Goal: Task Accomplishment & Management: Manage account settings

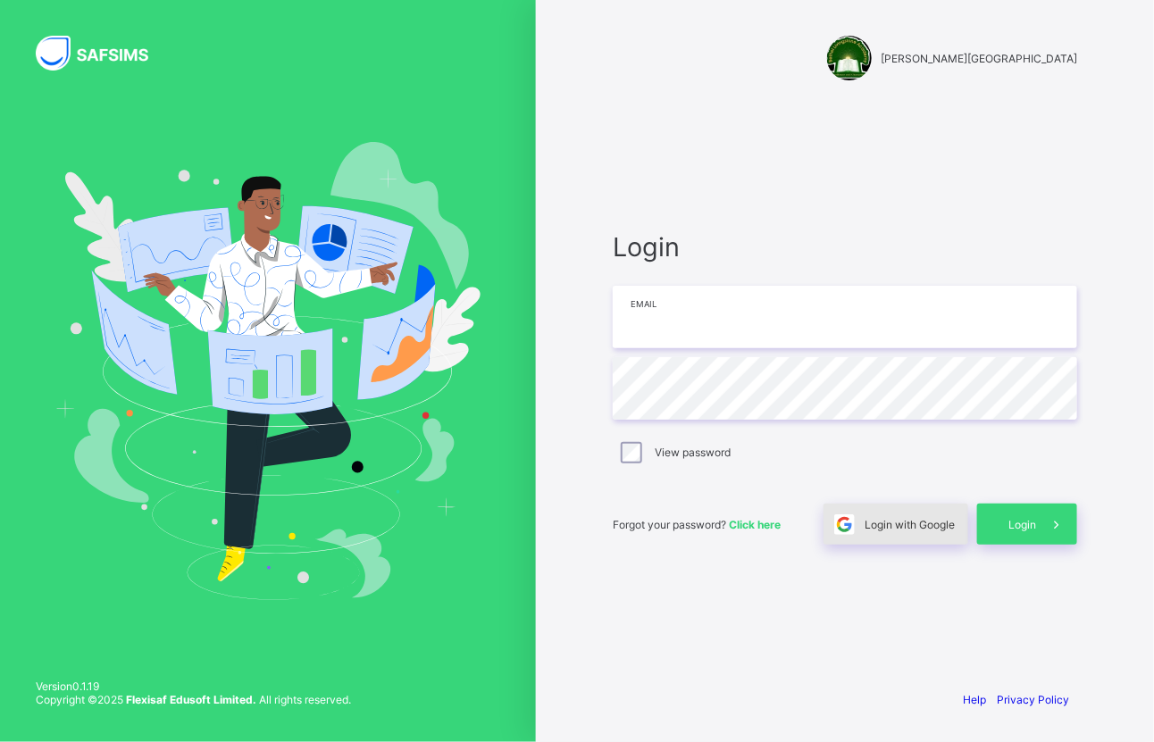
type input "**********"
click at [923, 525] on span "Login with Google" at bounding box center [910, 524] width 90 height 13
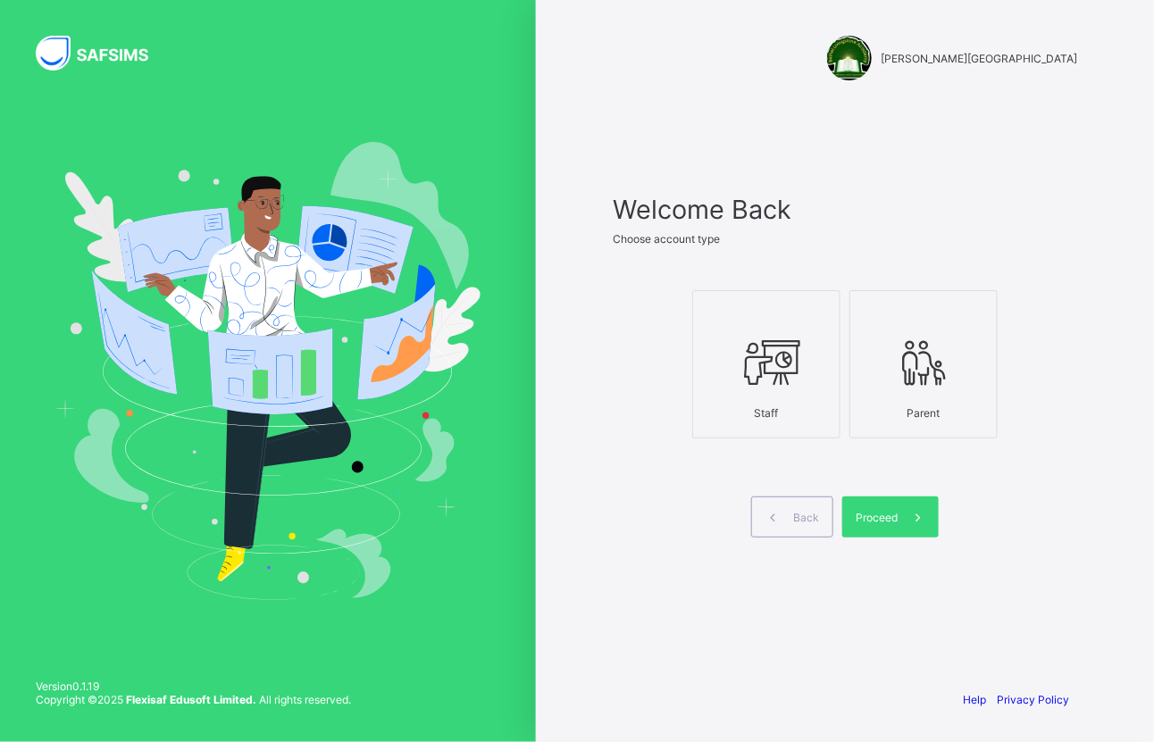
click at [787, 394] on div at bounding box center [766, 362] width 129 height 71
click at [916, 516] on icon at bounding box center [917, 517] width 19 height 17
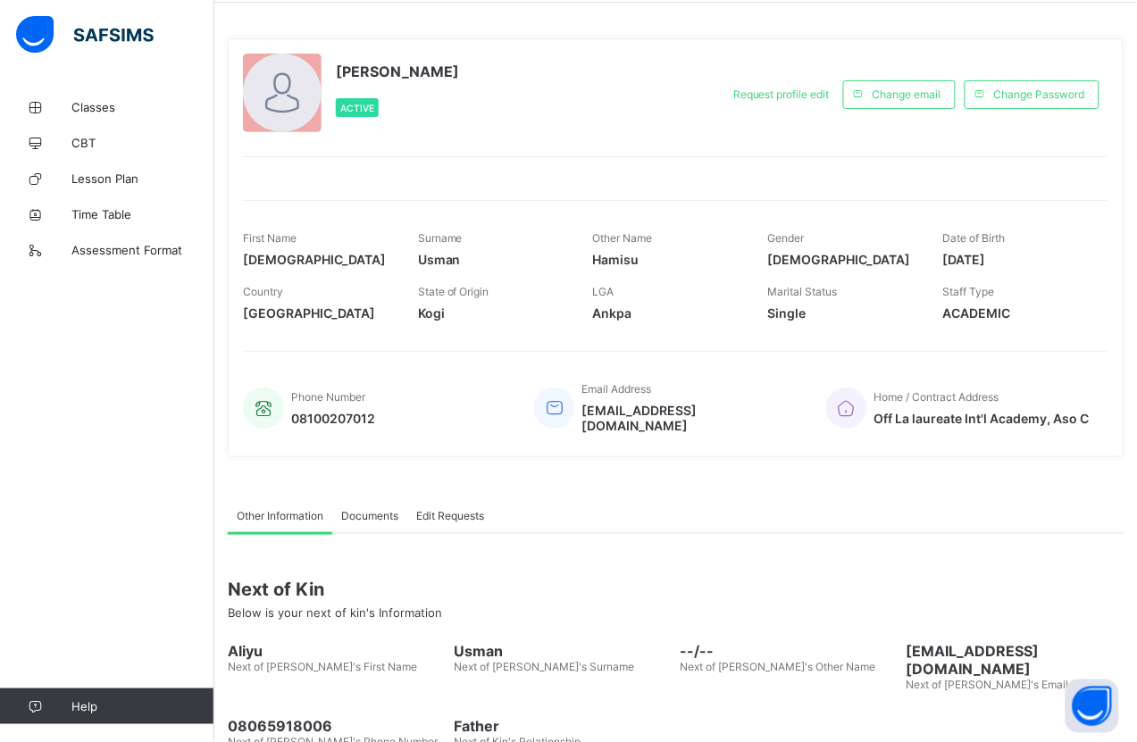
scroll to position [144, 0]
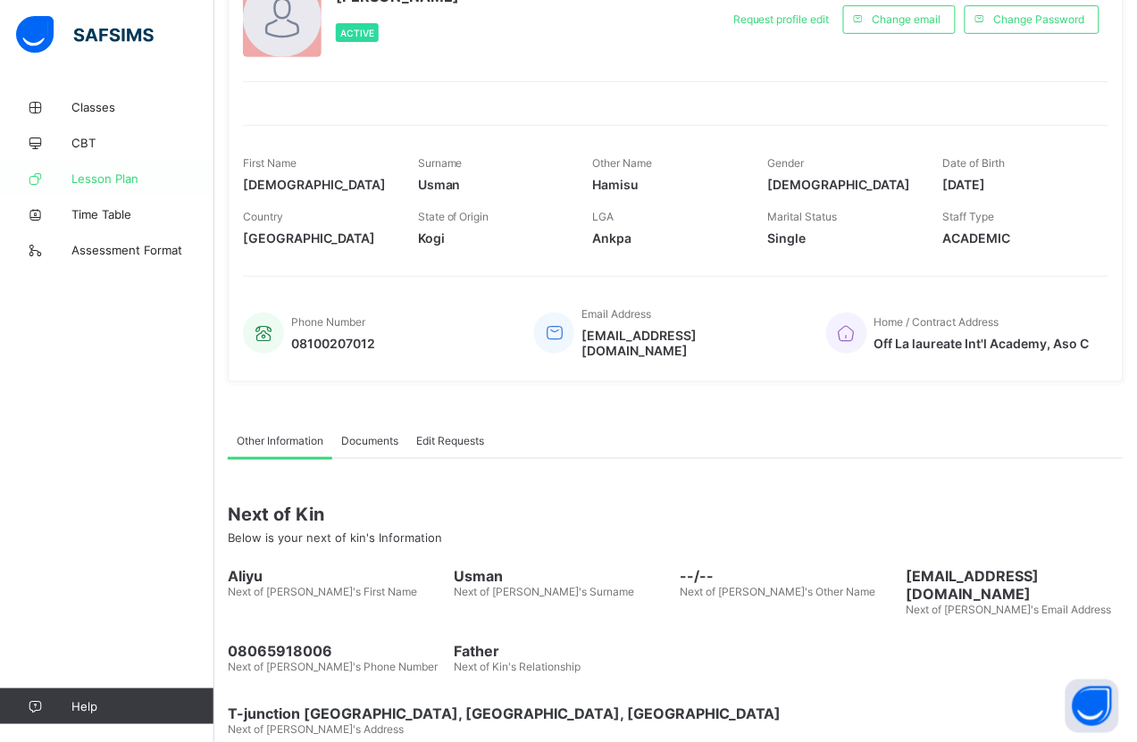
click at [95, 188] on link "Lesson Plan" at bounding box center [107, 179] width 214 height 36
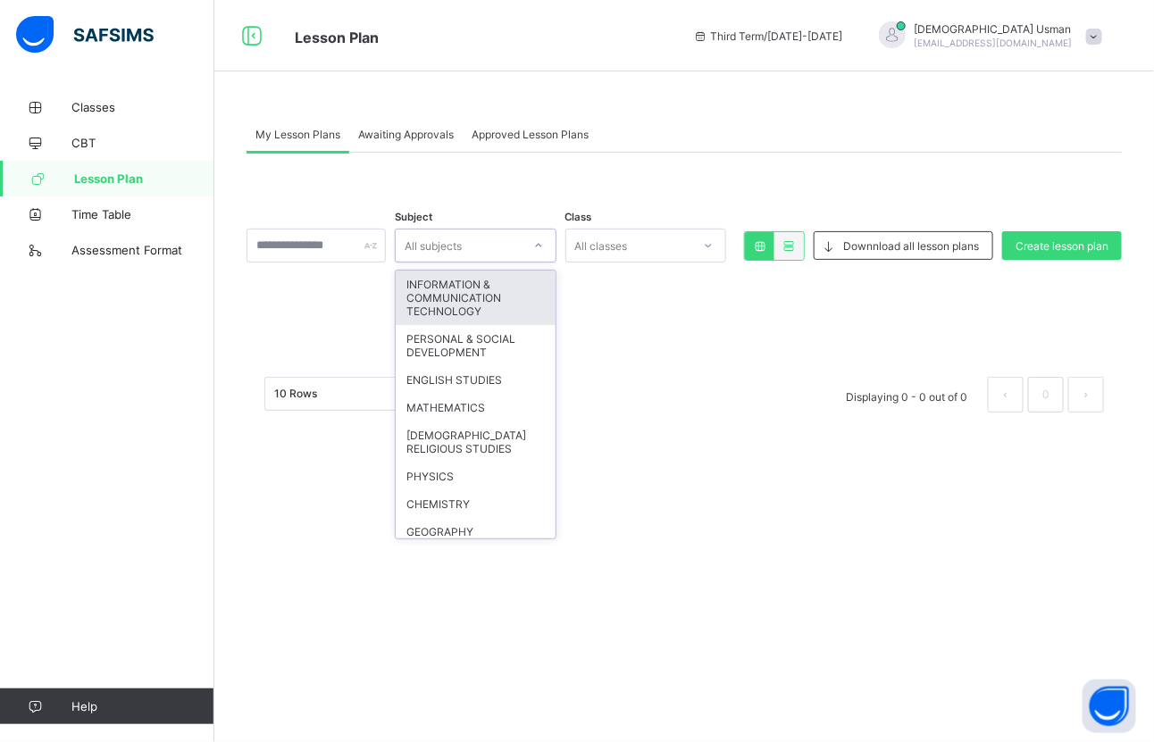
click at [522, 252] on div "All subjects" at bounding box center [459, 245] width 126 height 25
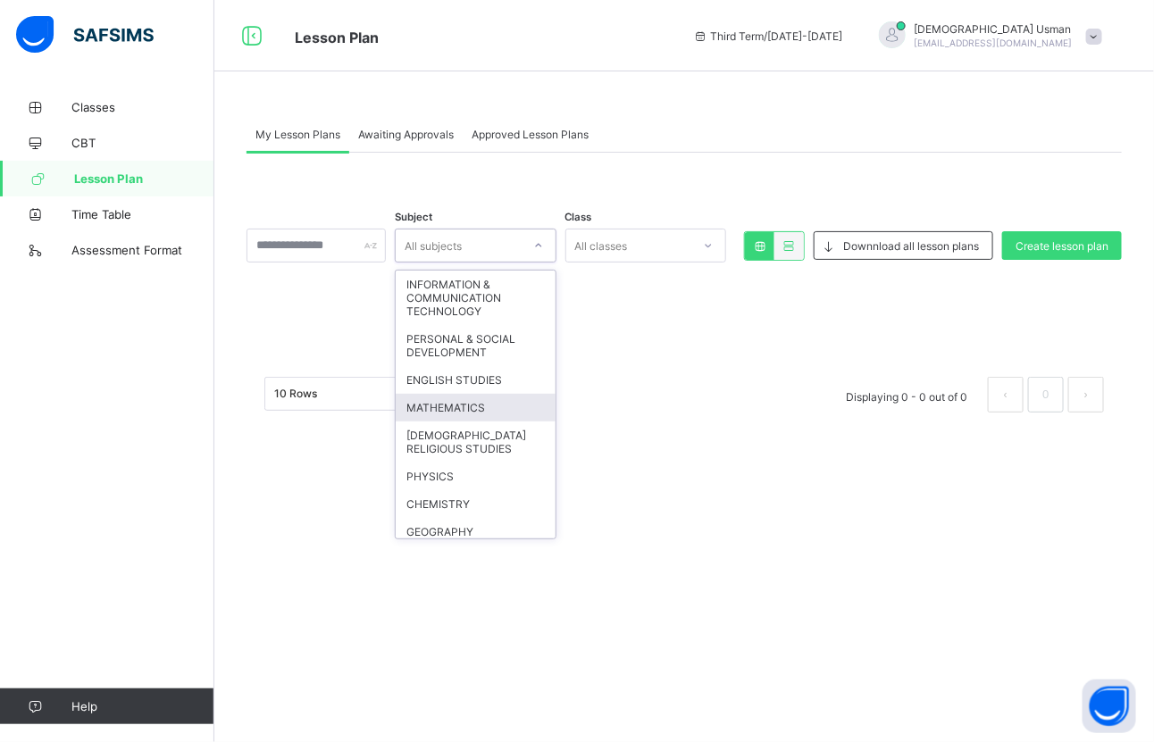
click at [525, 415] on div "MATHEMATICS" at bounding box center [476, 408] width 160 height 28
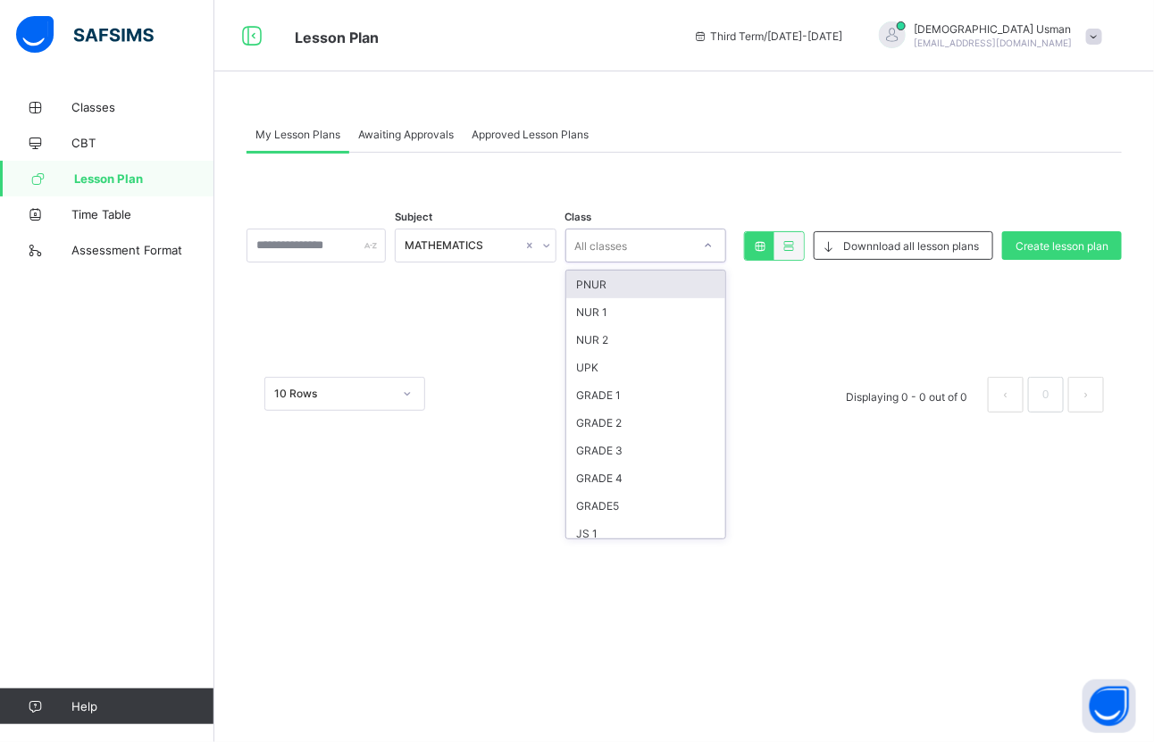
click at [698, 248] on div at bounding box center [708, 245] width 30 height 29
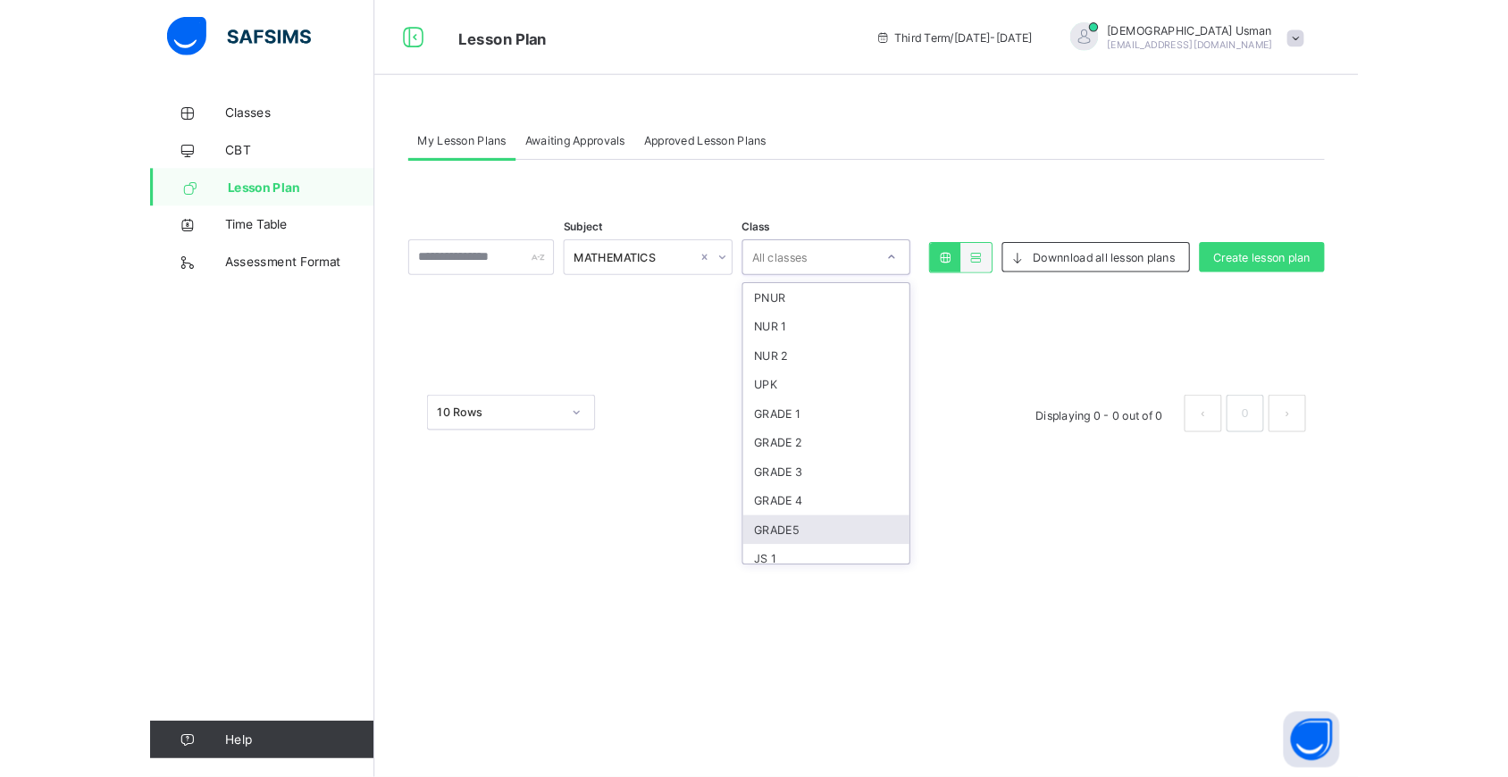
scroll to position [161, 0]
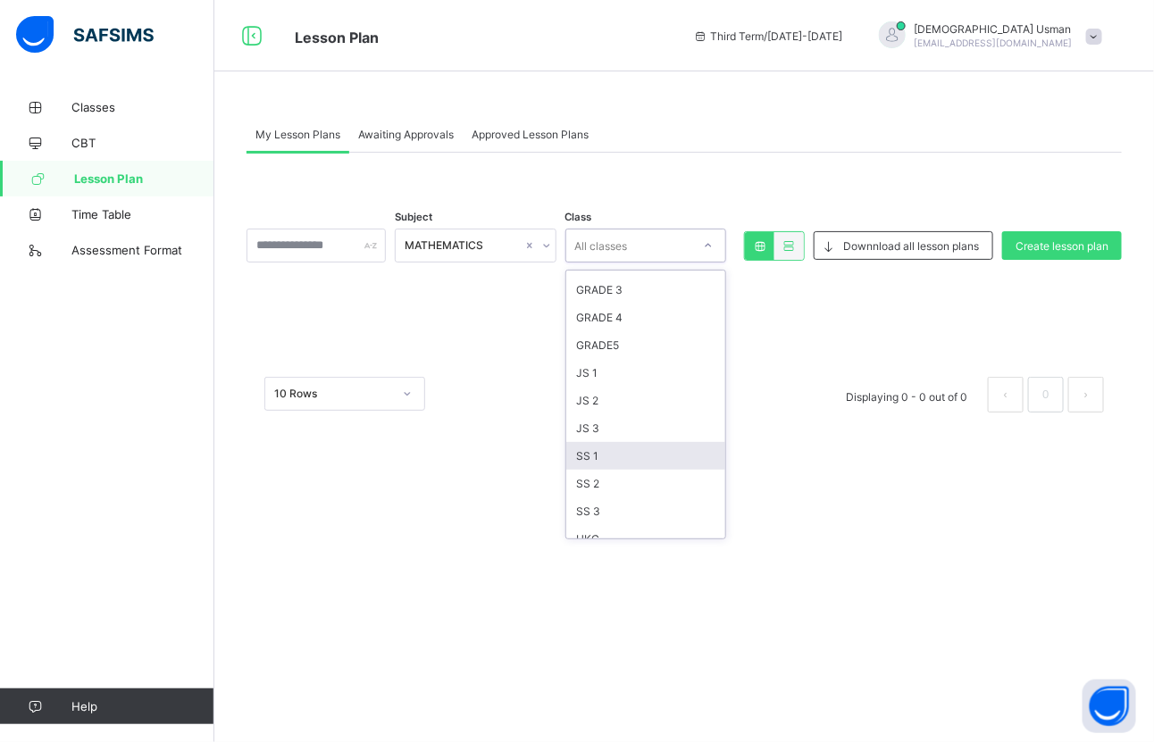
click at [641, 451] on div "SS 1" at bounding box center [646, 456] width 160 height 28
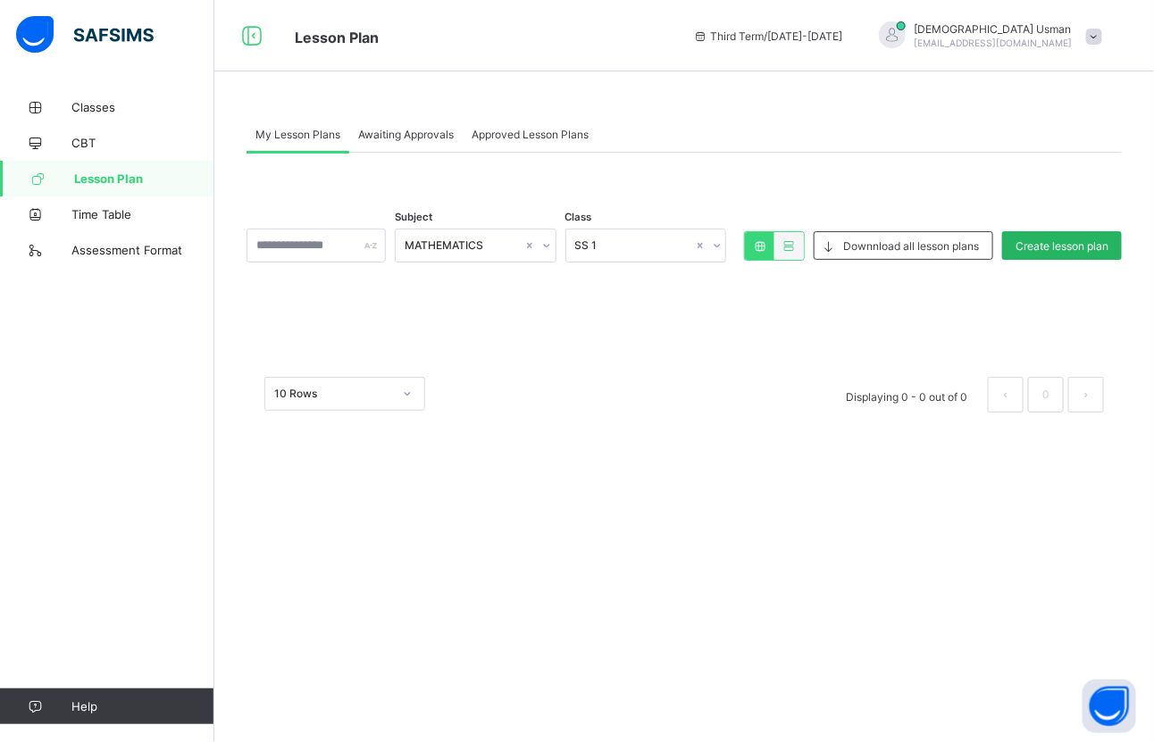
click at [1074, 243] on span "Create lesson plan" at bounding box center [1062, 245] width 93 height 13
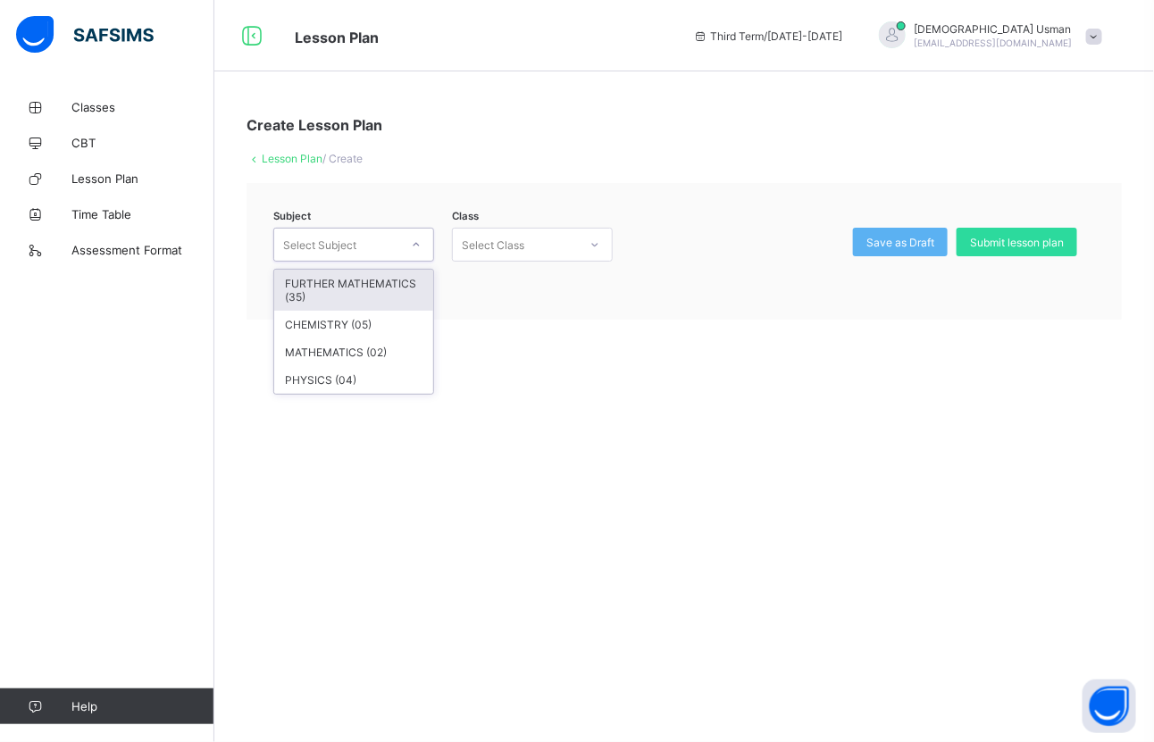
click at [407, 230] on div at bounding box center [416, 244] width 30 height 29
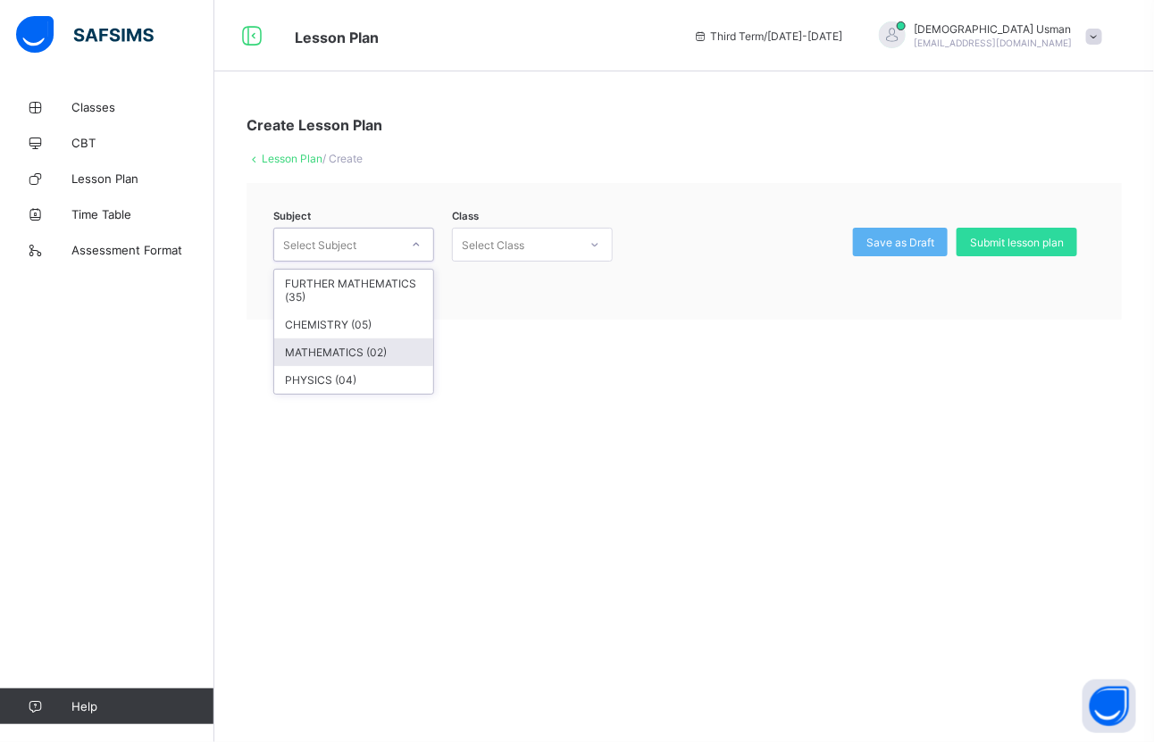
click at [375, 348] on div "MATHEMATICS (02)" at bounding box center [353, 353] width 159 height 28
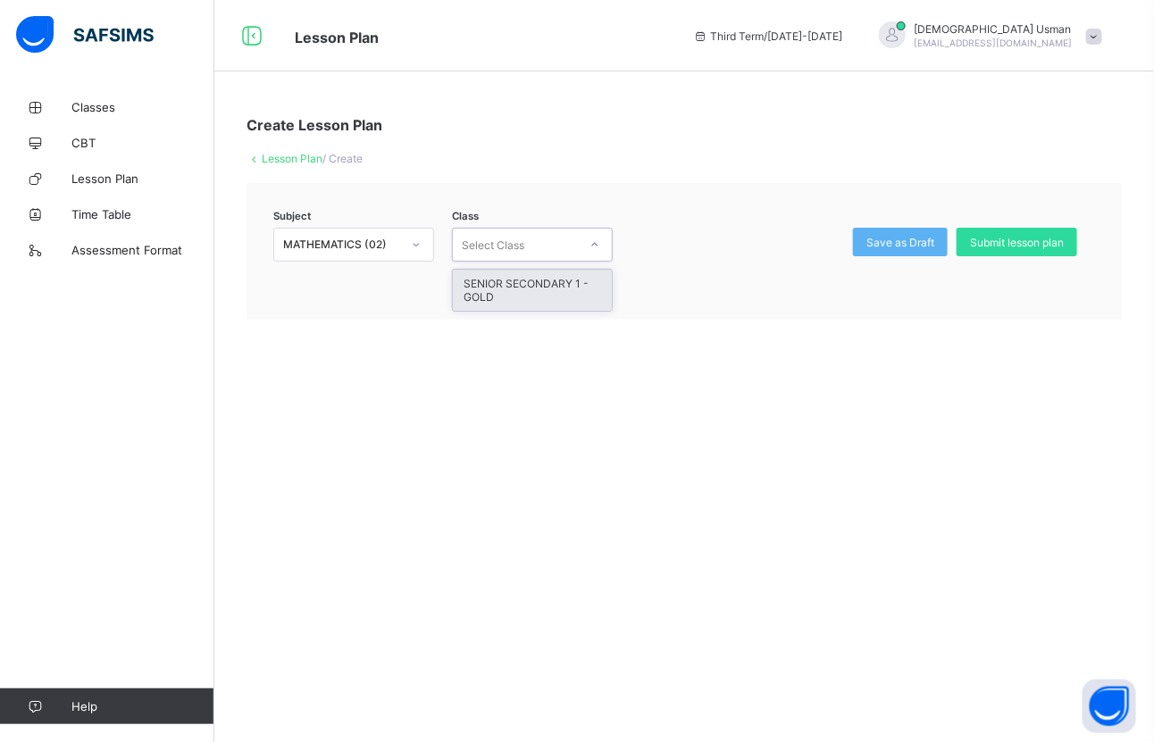
click at [581, 238] on div at bounding box center [595, 244] width 30 height 29
click at [581, 282] on div "SENIOR SECONDARY 1 - GOLD" at bounding box center [532, 290] width 159 height 41
click at [295, 158] on link "Lesson Plan" at bounding box center [292, 158] width 61 height 13
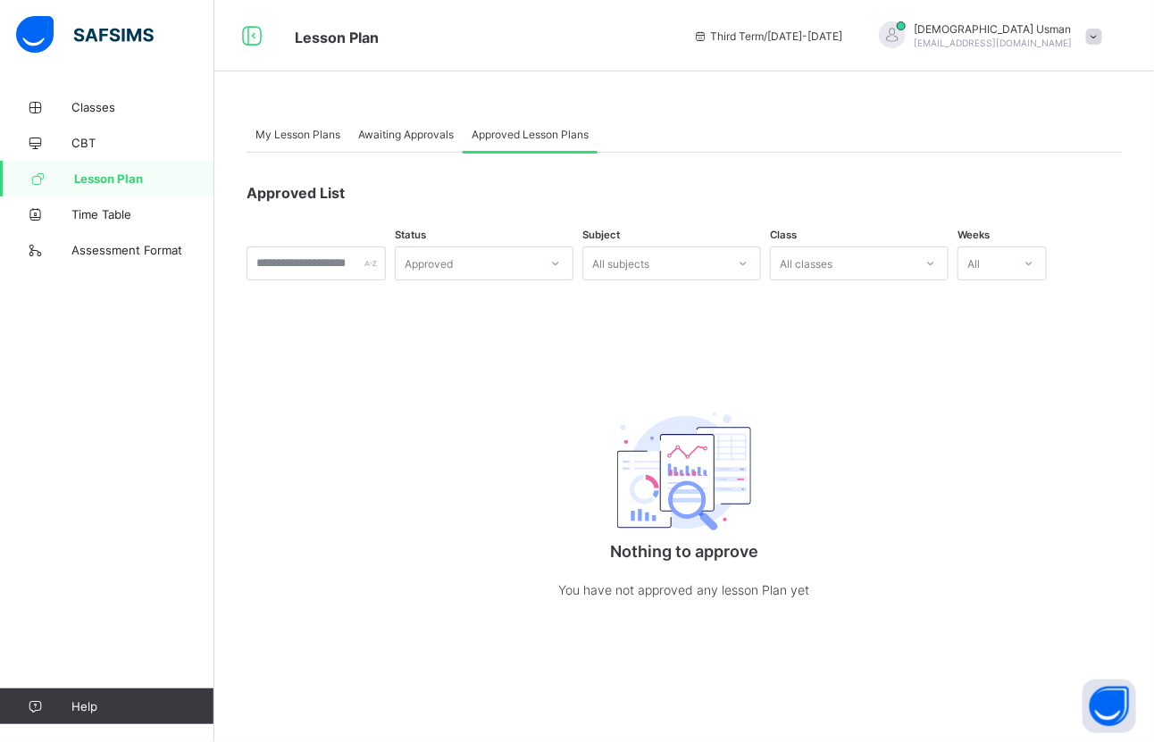
click at [1082, 40] on div "[DEMOGRAPHIC_DATA][PERSON_NAME] [EMAIL_ADDRESS][DOMAIN_NAME]" at bounding box center [986, 35] width 250 height 29
click at [1054, 197] on li "Logout" at bounding box center [1044, 212] width 132 height 35
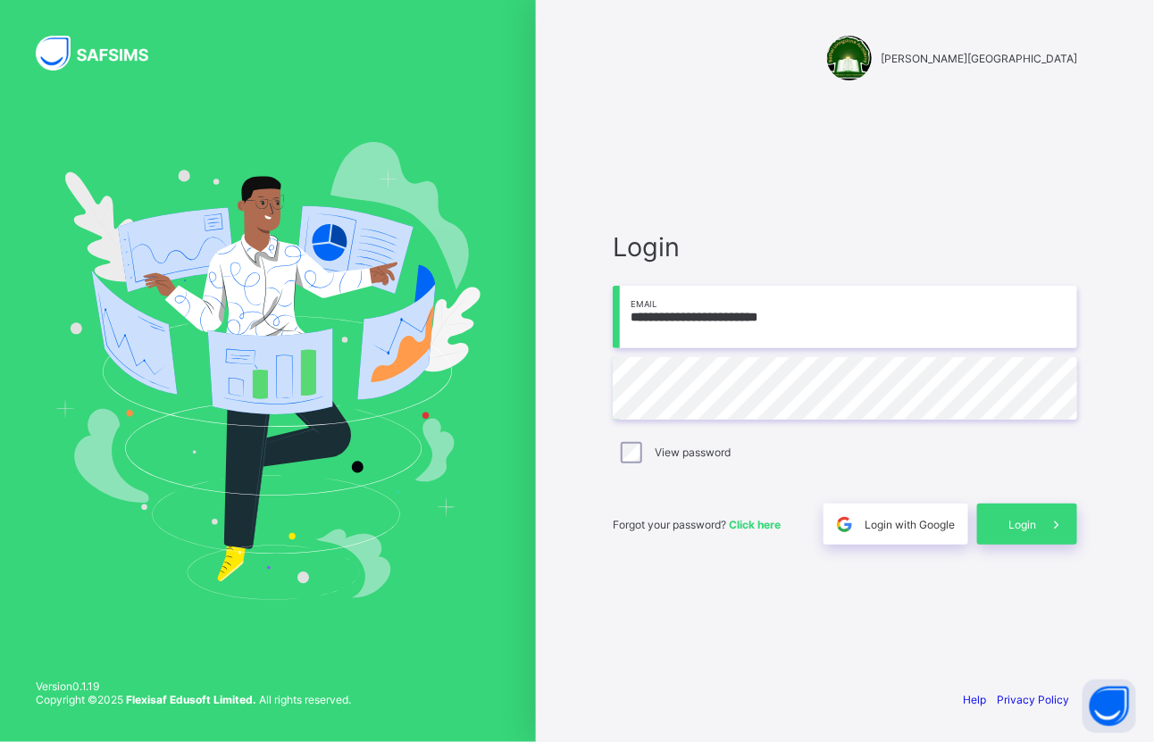
drag, startPoint x: 742, startPoint y: 317, endPoint x: 555, endPoint y: 293, distance: 189.1
click at [555, 293] on div "**********" at bounding box center [845, 371] width 618 height 742
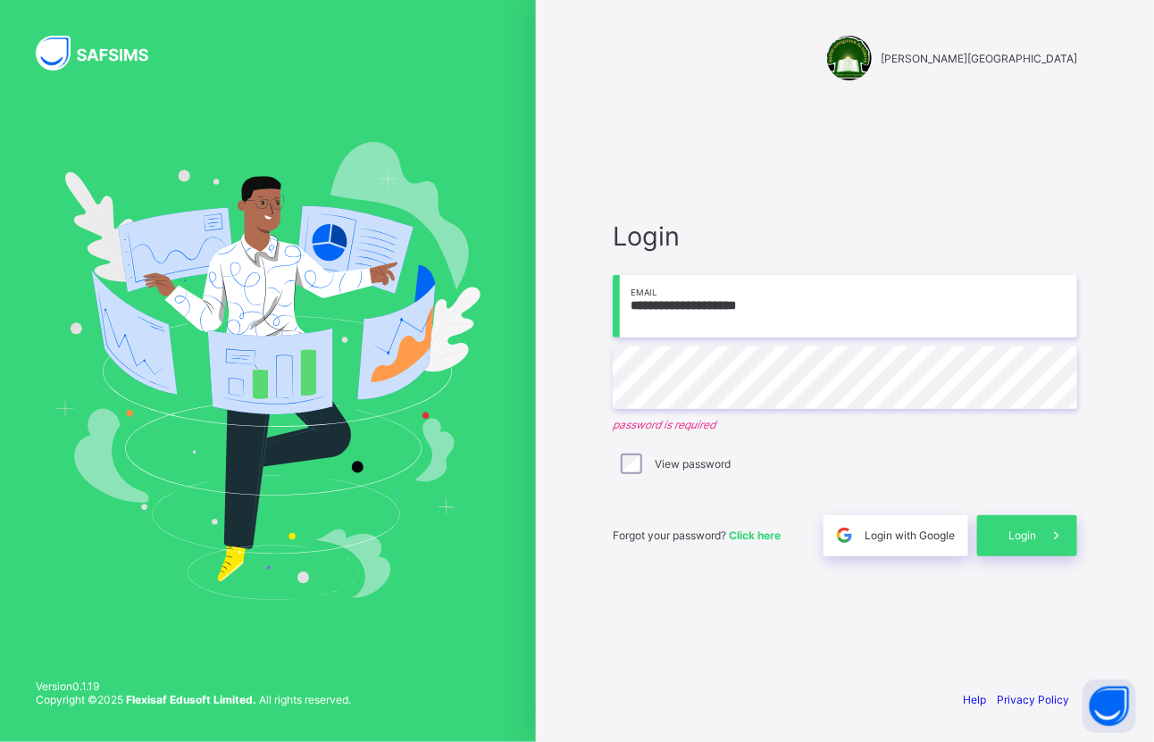
click at [579, 672] on div "**********" at bounding box center [845, 371] width 536 height 742
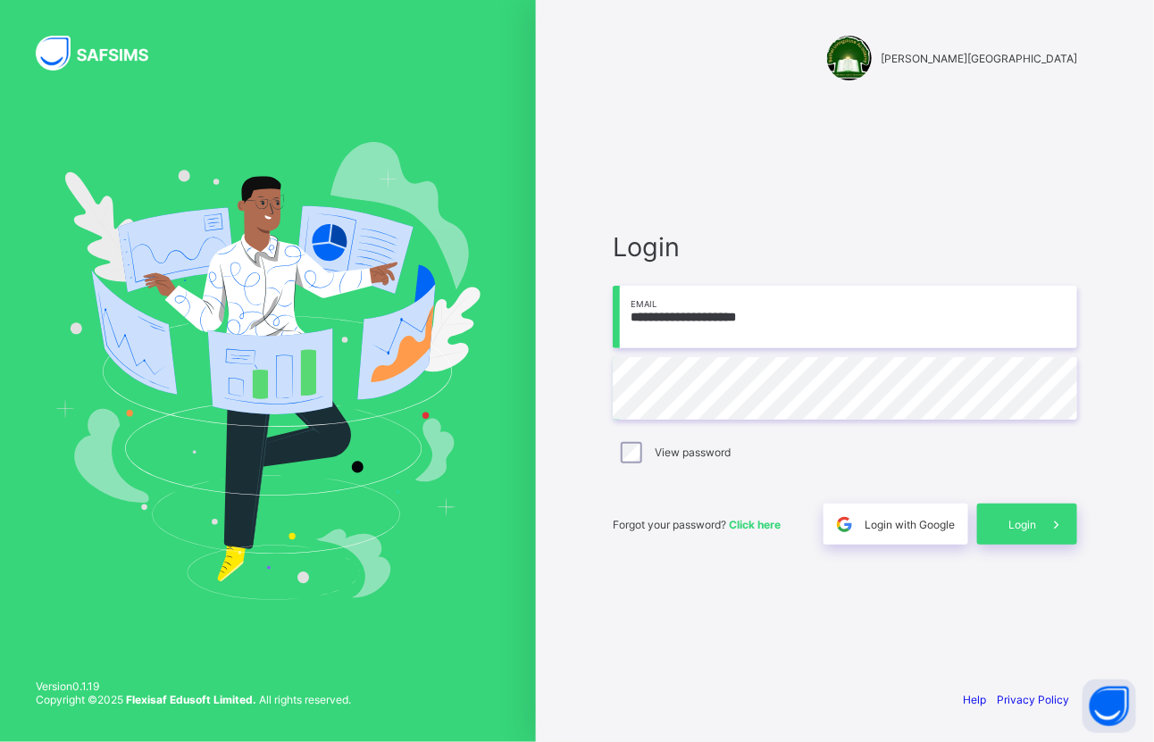
click at [661, 315] on input "**********" at bounding box center [845, 317] width 464 height 63
type input "**********"
click at [1041, 522] on span at bounding box center [1056, 524] width 41 height 41
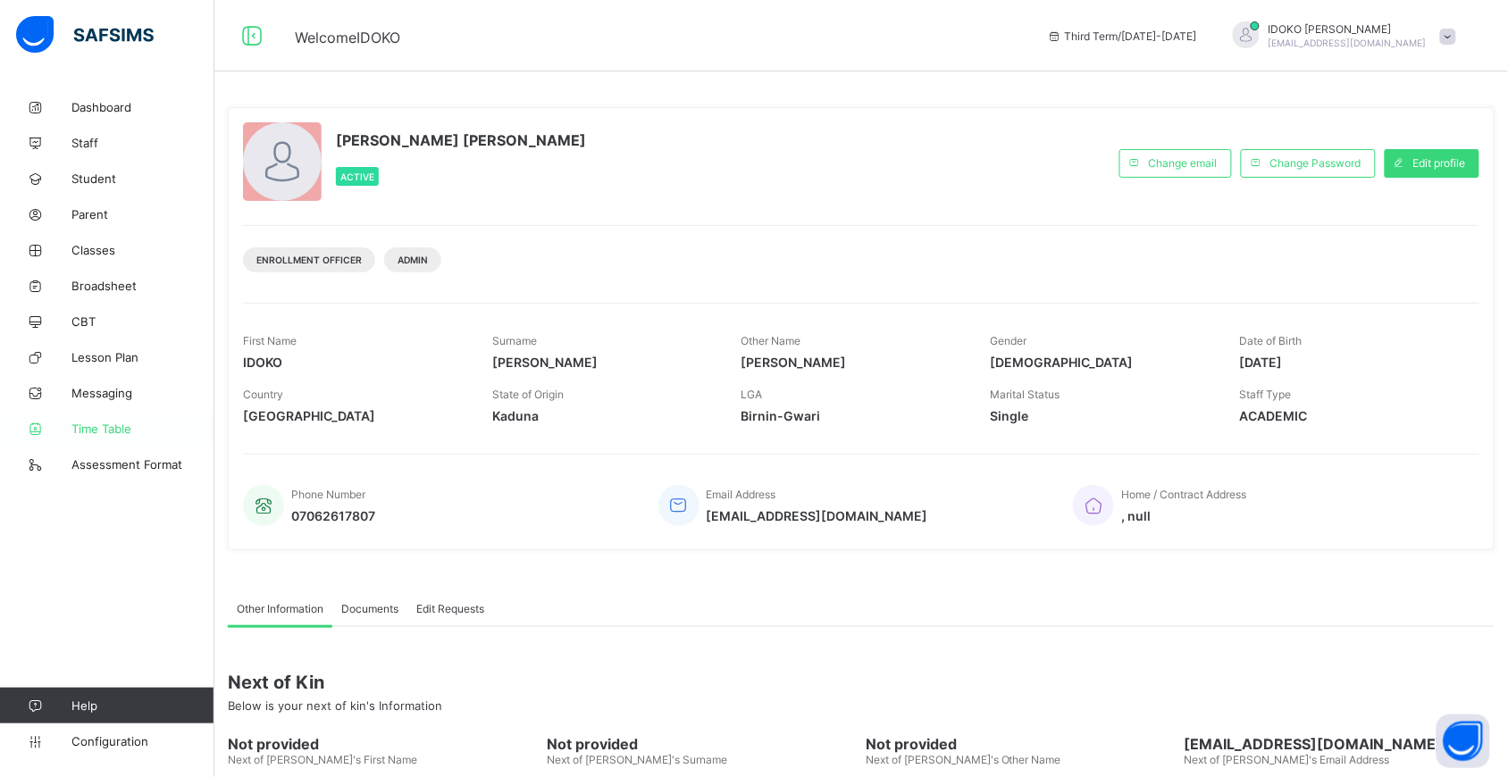
click at [117, 425] on span "Time Table" at bounding box center [142, 429] width 143 height 14
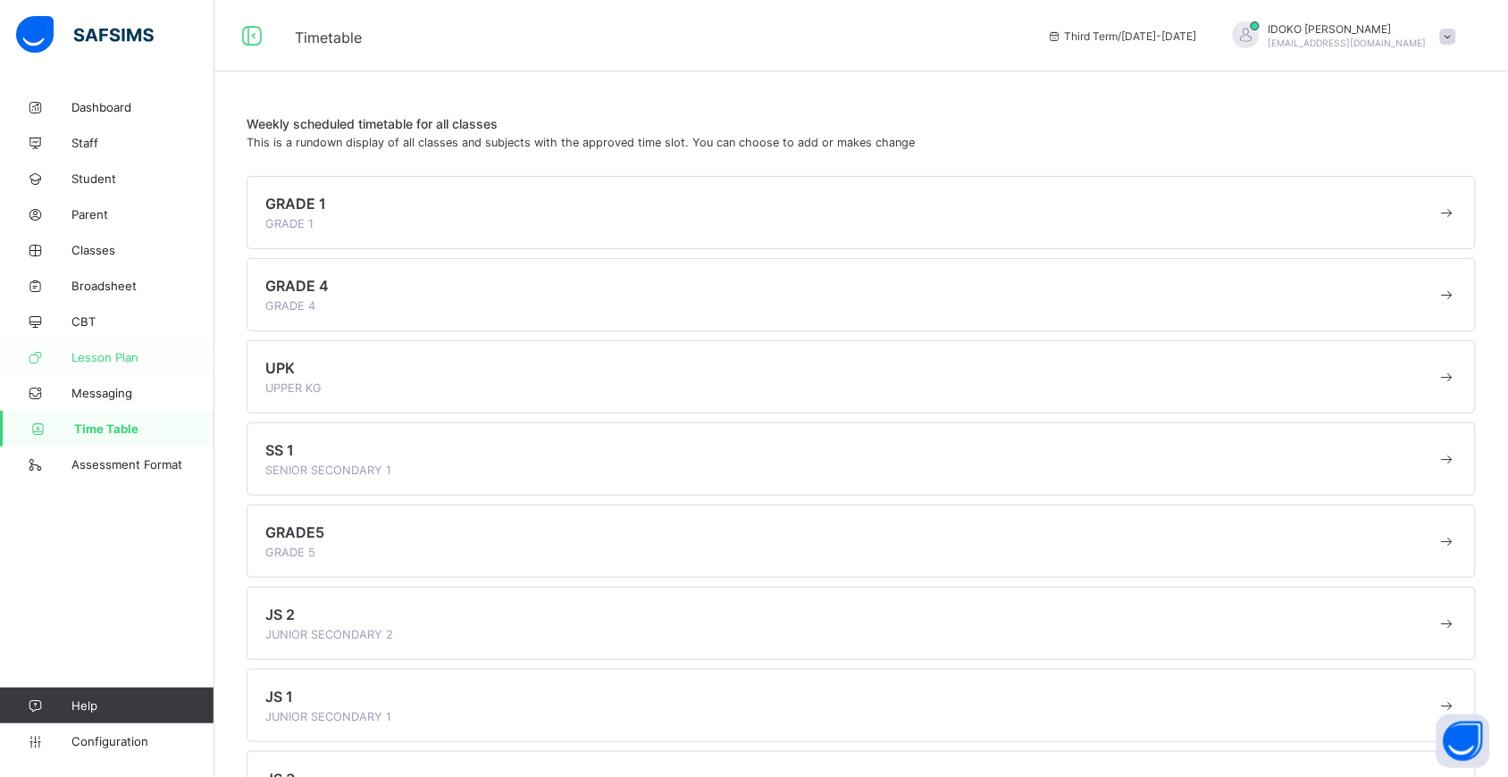
click at [98, 350] on span "Lesson Plan" at bounding box center [142, 357] width 143 height 14
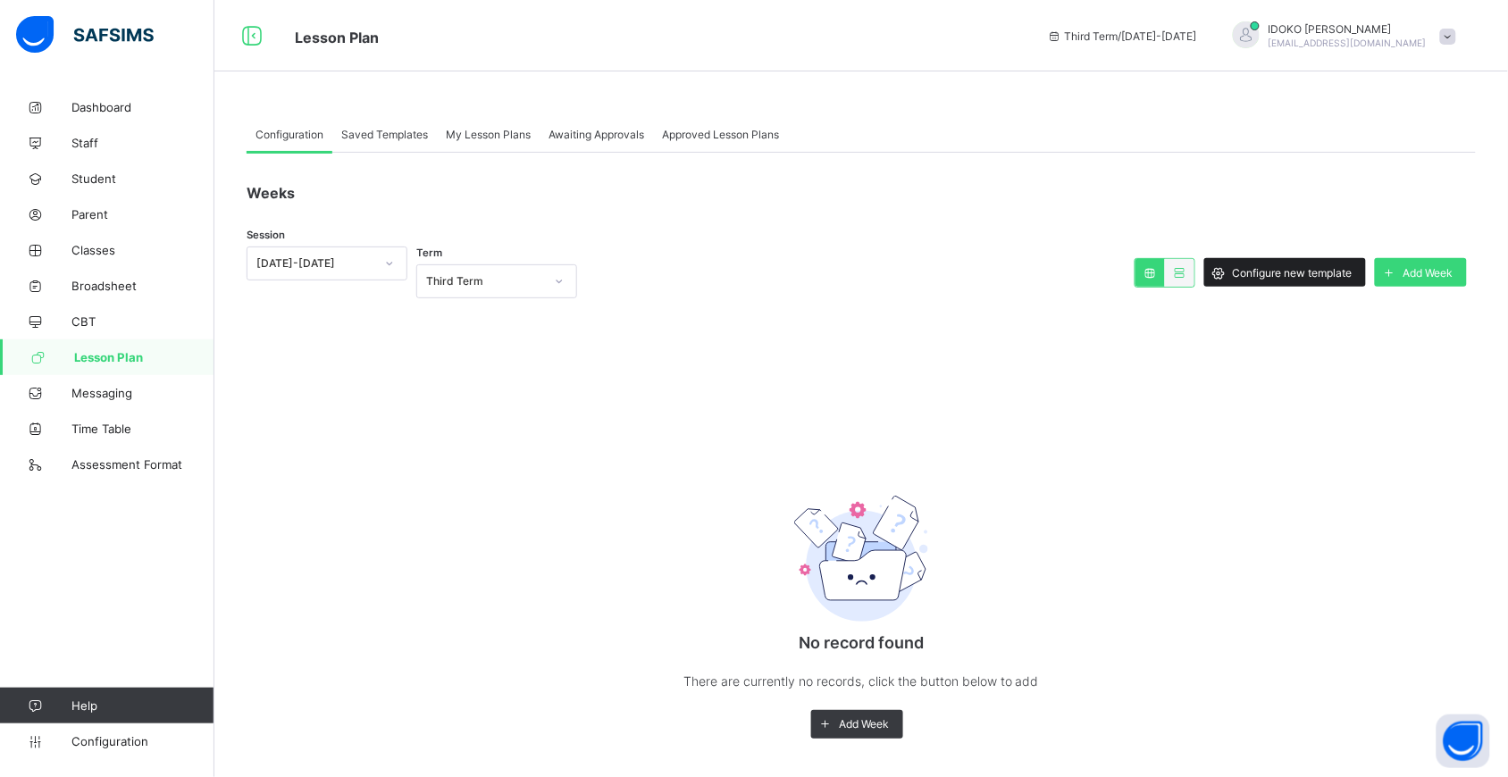
click at [1153, 266] on span "Configure new template" at bounding box center [1293, 272] width 120 height 13
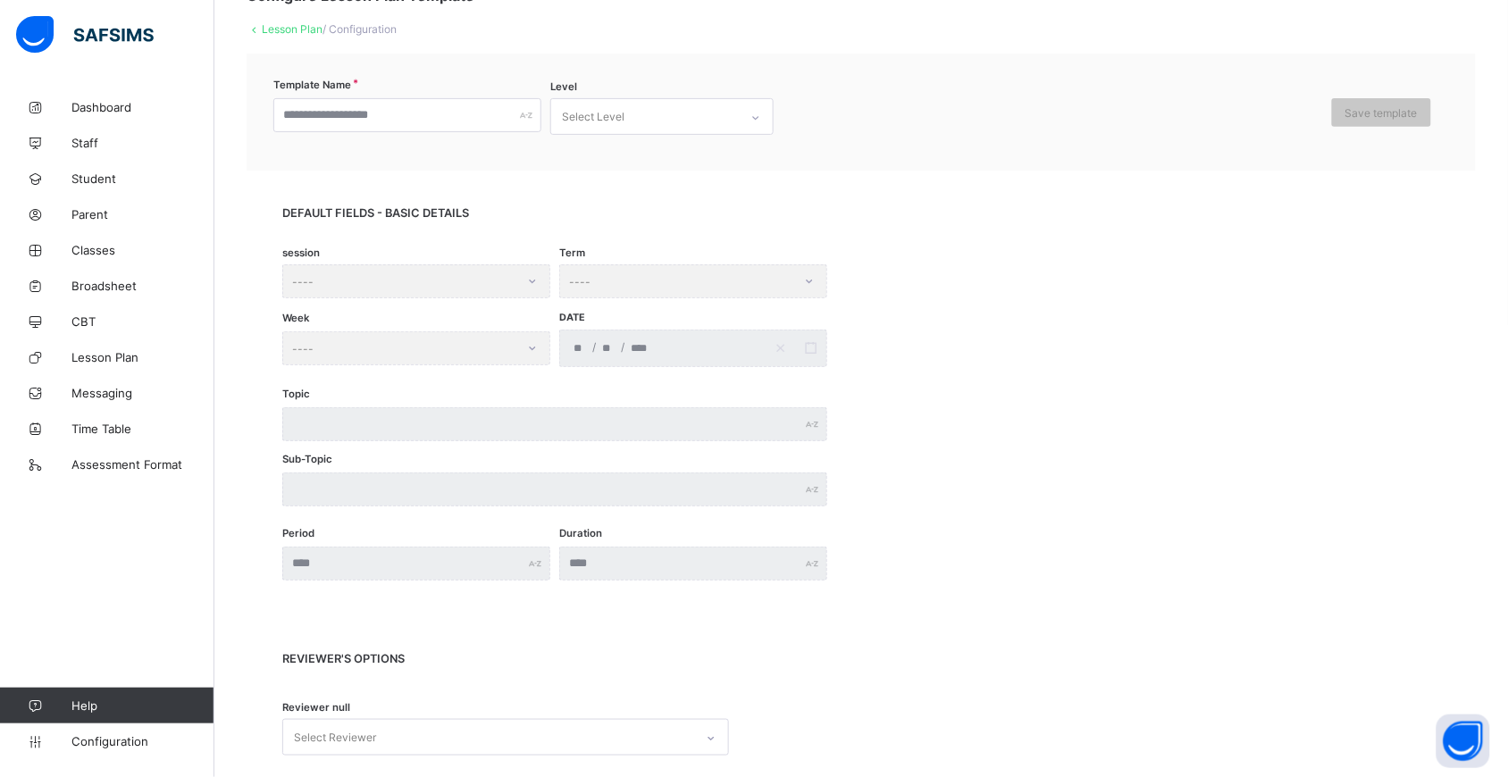
scroll to position [104, 0]
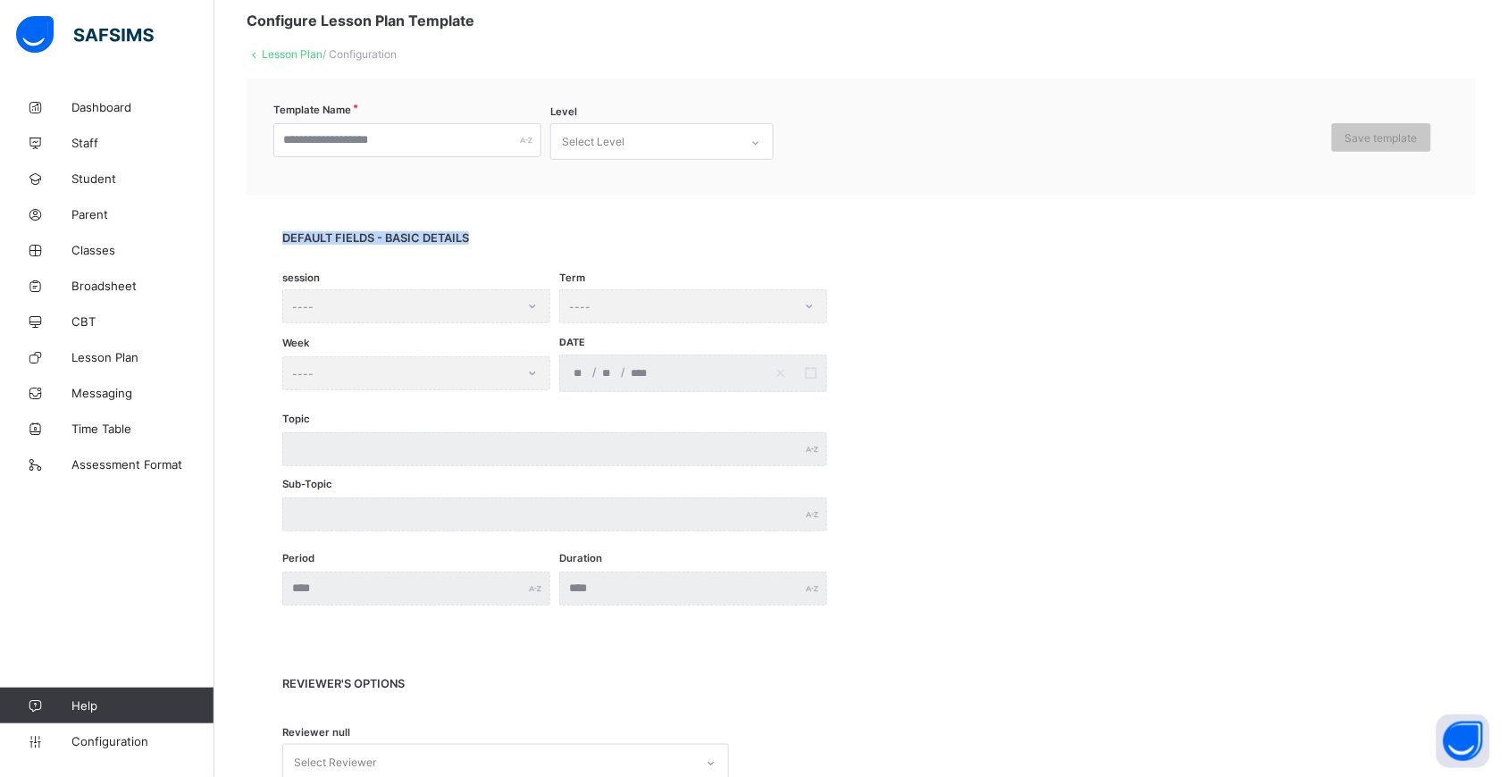
drag, startPoint x: 1501, startPoint y: 259, endPoint x: 1518, endPoint y: 131, distance: 128.8
click at [1153, 131] on html "Lesson Plan Third Term / [DATE]-[DATE] [PERSON_NAME] [EMAIL_ADDRESS][DOMAIN_NAM…" at bounding box center [754, 647] width 1508 height 1503
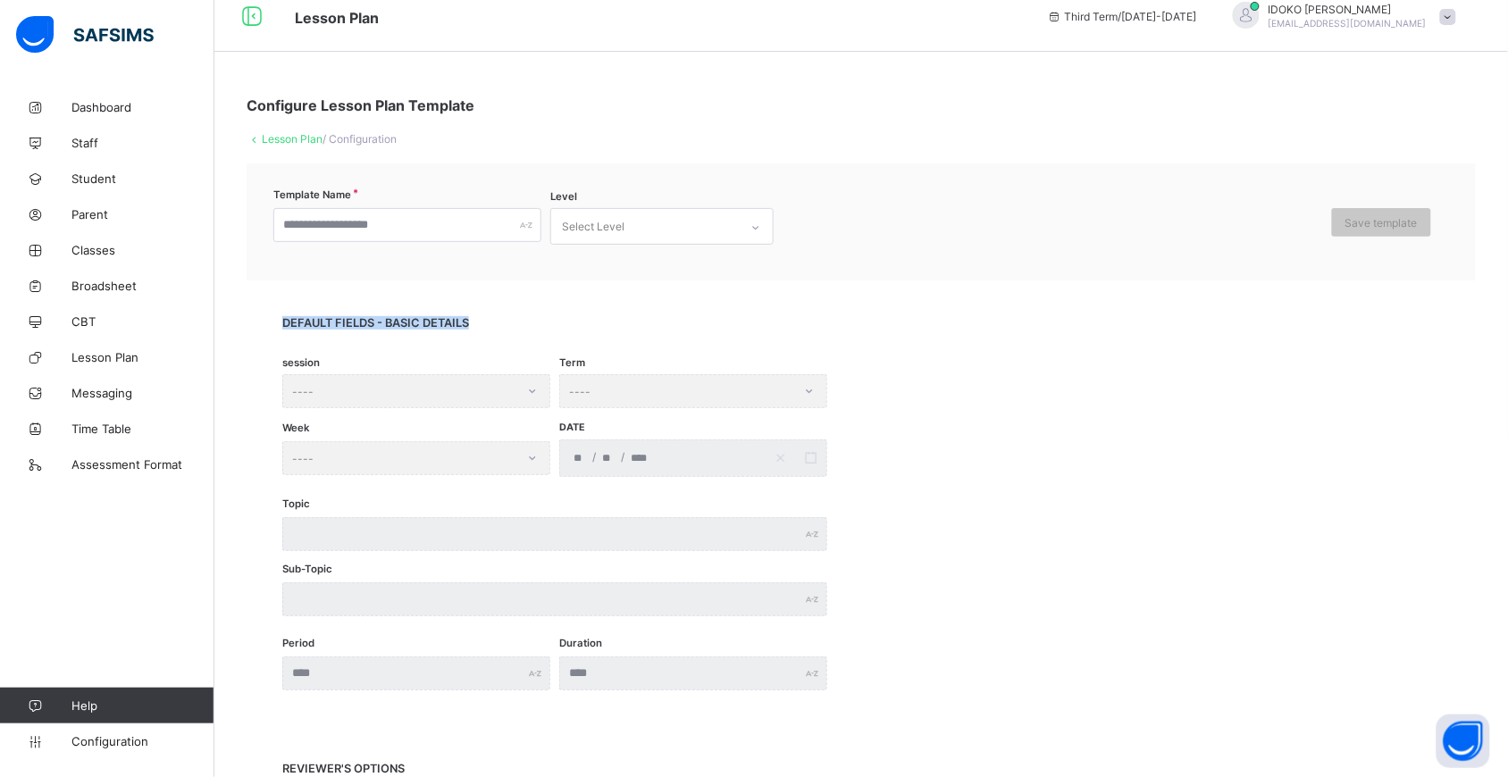
scroll to position [0, 0]
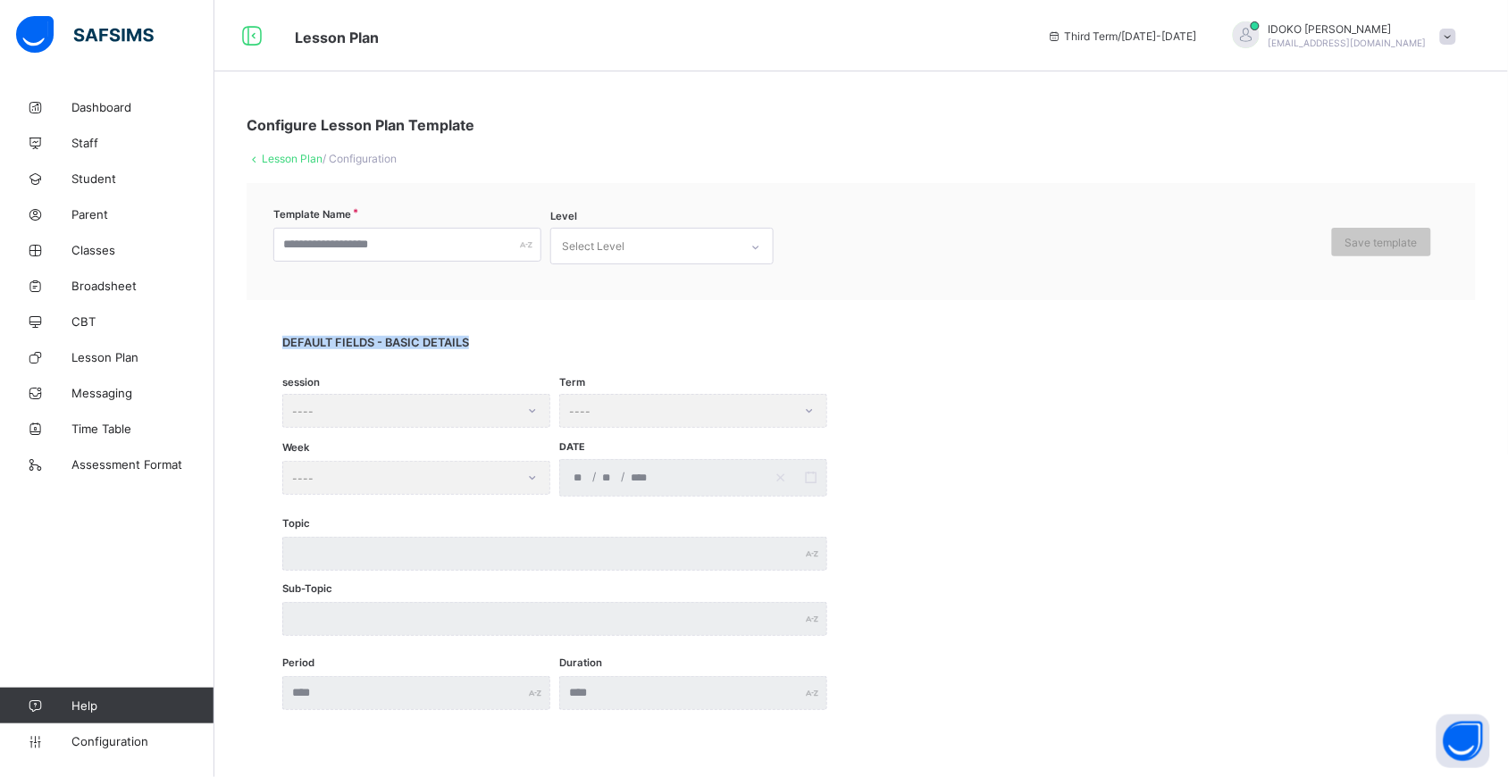
click at [456, 345] on span "DEFAULT FIELDS - BASIC DETAILS" at bounding box center [861, 342] width 1158 height 13
click at [92, 741] on span "Configuration" at bounding box center [142, 741] width 142 height 14
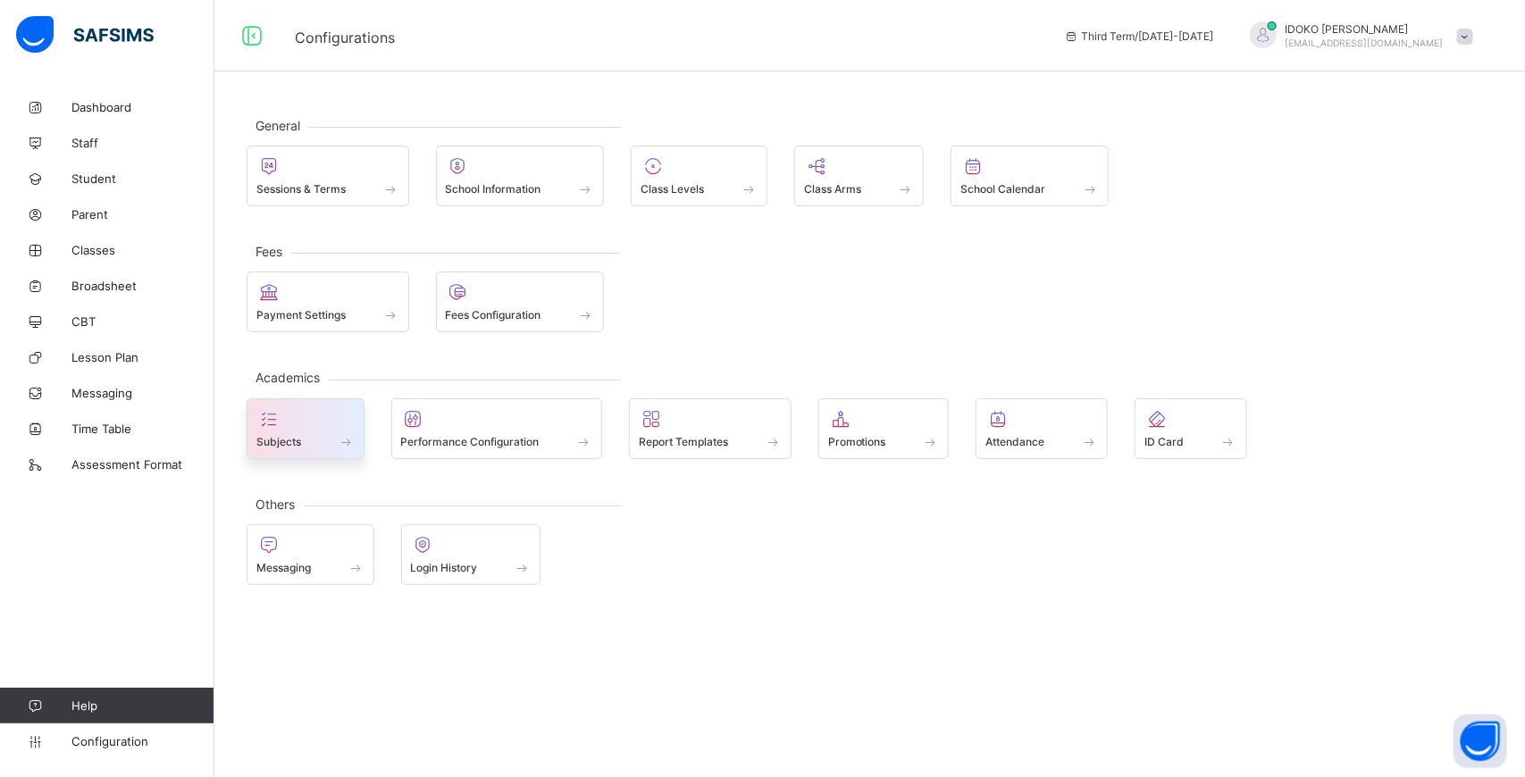
click at [314, 442] on div "Subjects" at bounding box center [305, 441] width 98 height 15
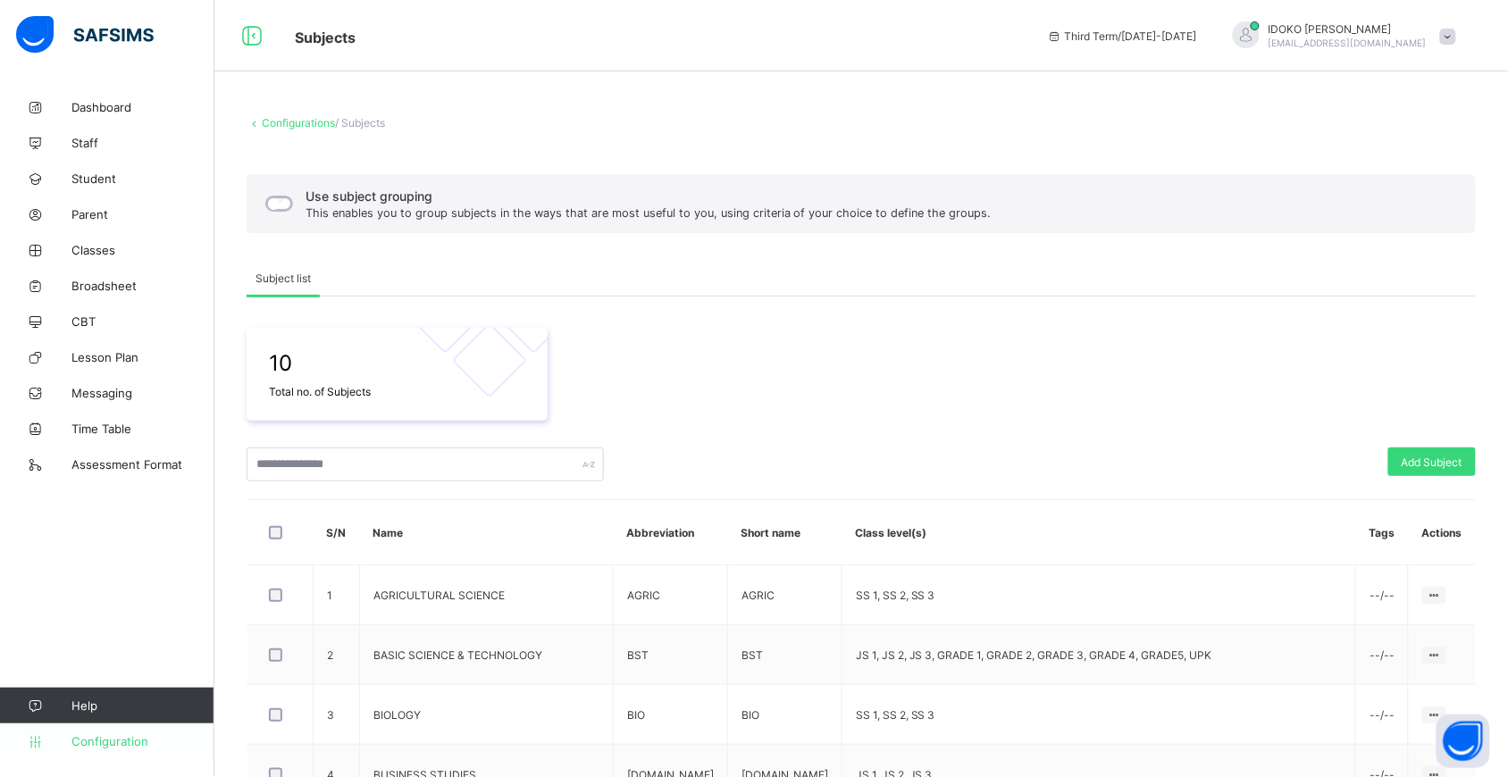
click at [104, 741] on span "Configuration" at bounding box center [142, 741] width 142 height 14
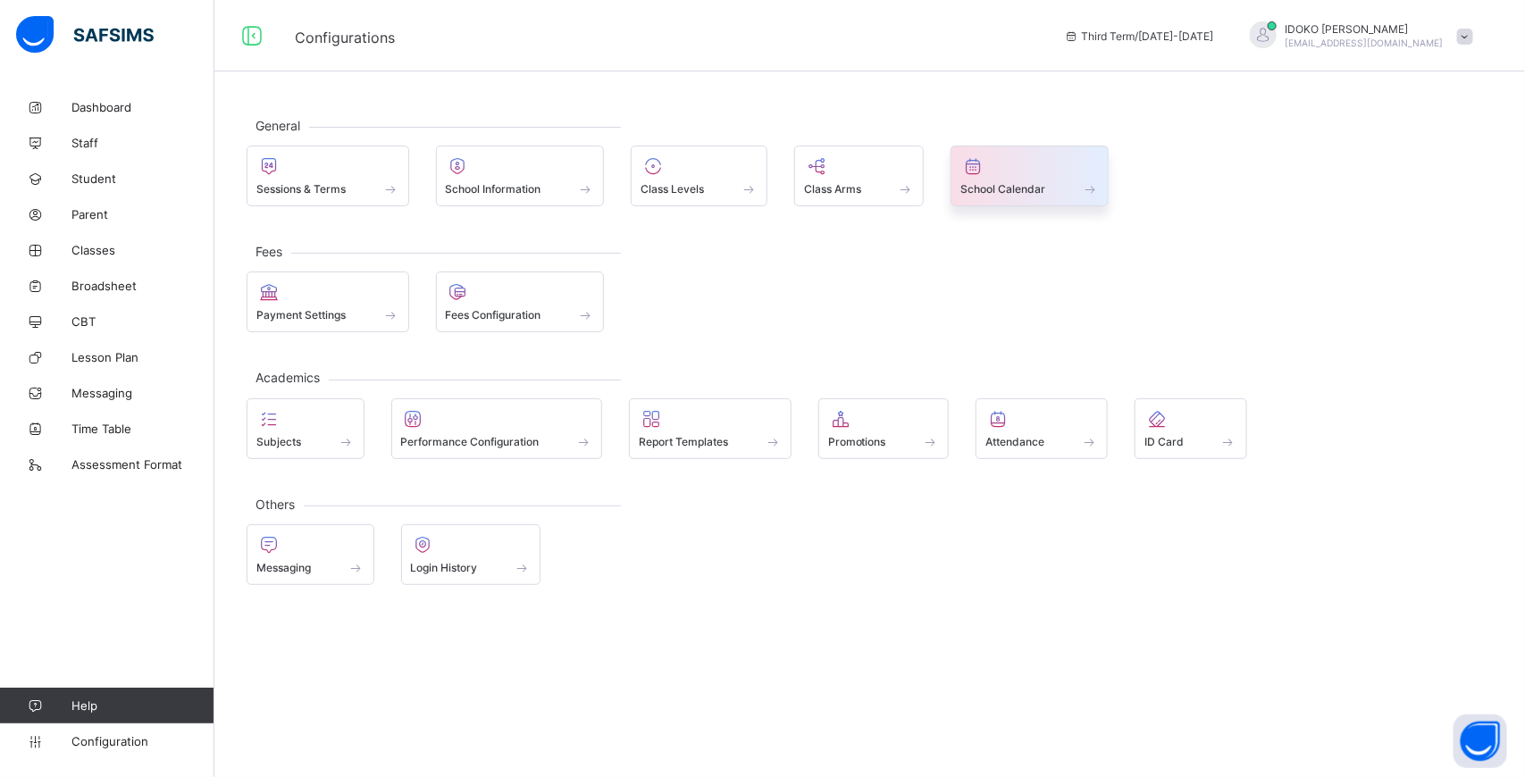
click at [1033, 184] on span "School Calendar" at bounding box center [1002, 188] width 85 height 13
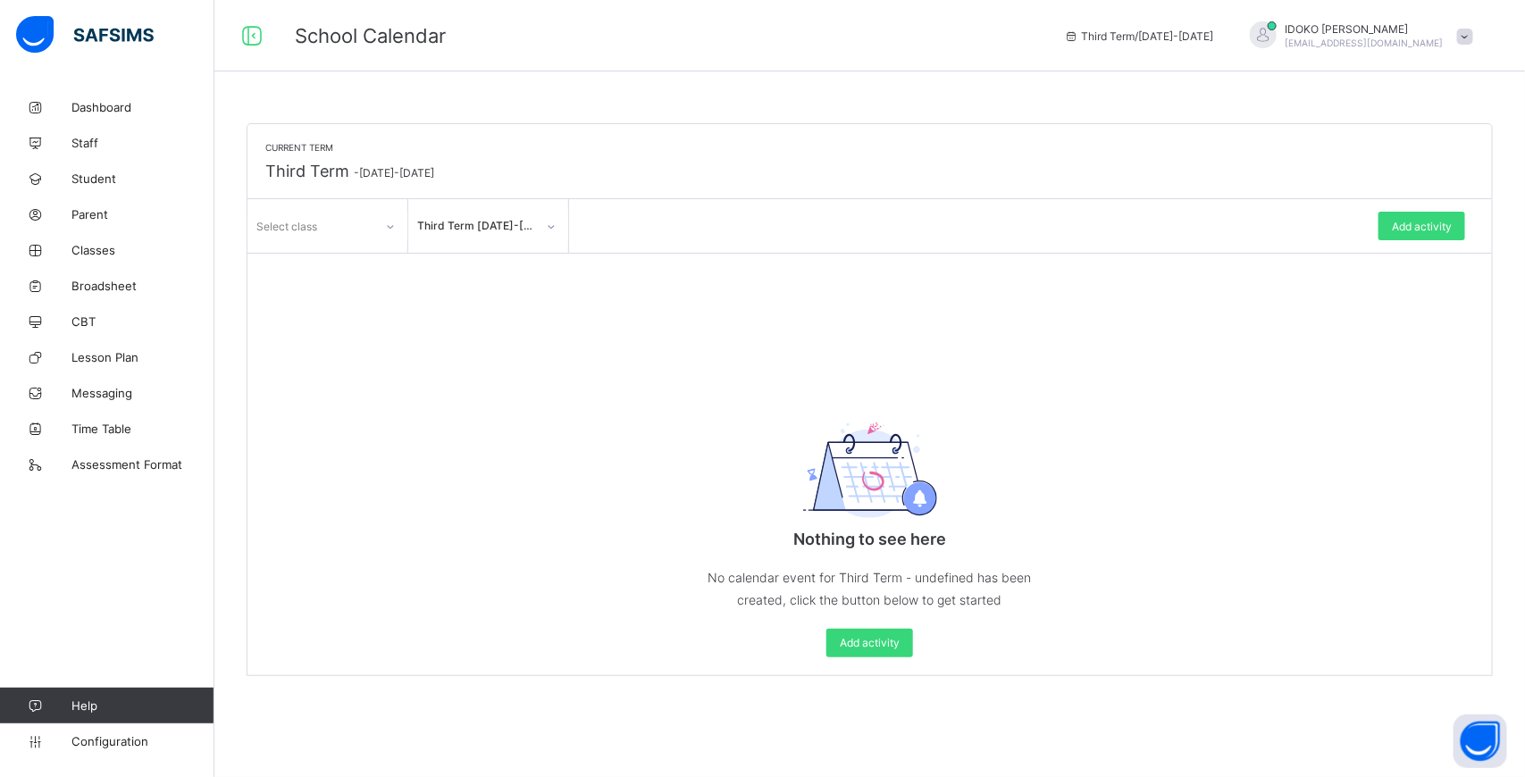
click at [355, 247] on div "Select class" at bounding box center [327, 226] width 161 height 54
click at [389, 229] on icon at bounding box center [390, 227] width 11 height 18
click at [539, 229] on div at bounding box center [551, 227] width 30 height 29
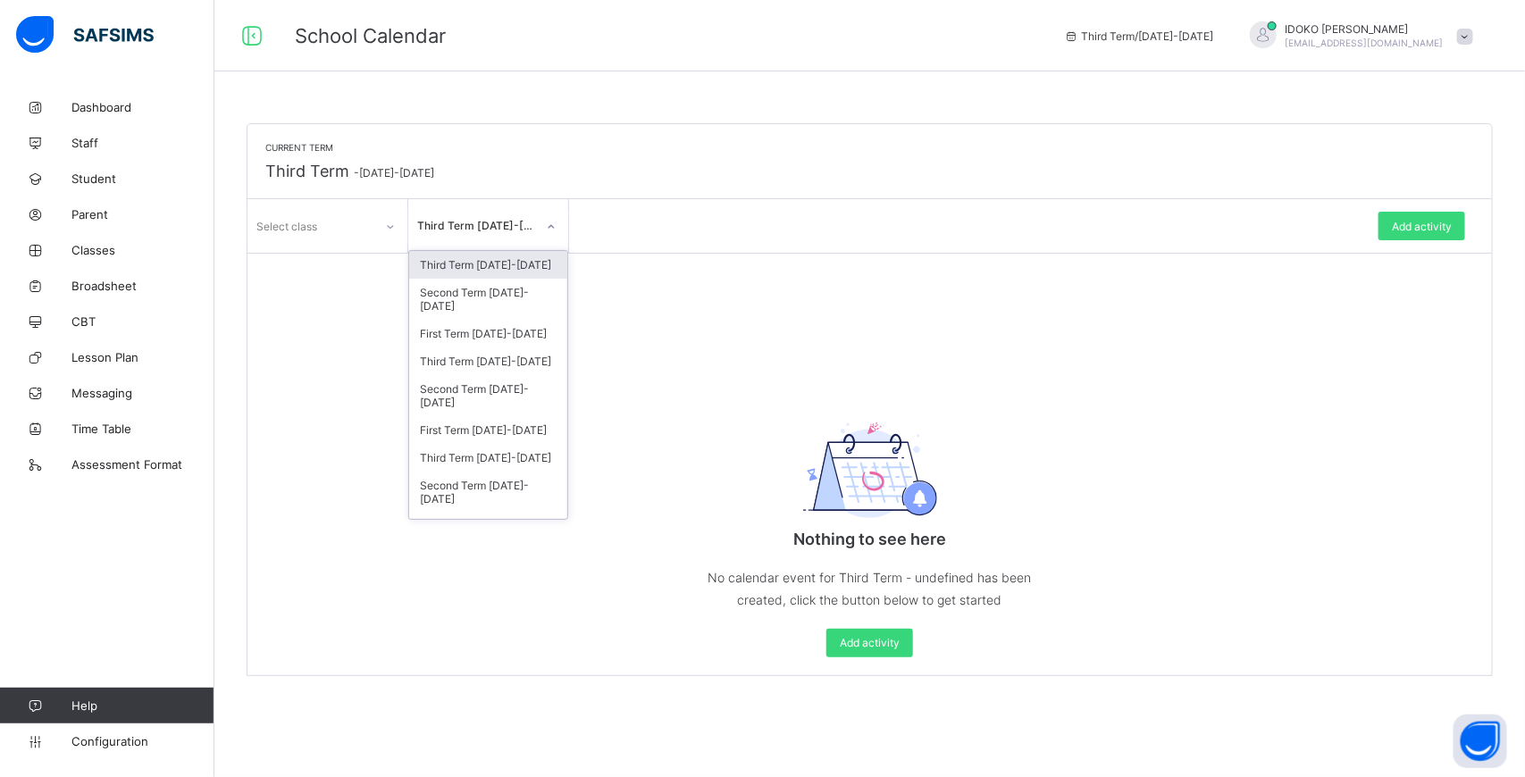
click at [689, 341] on div "Current Term Third Term - [DATE]-[DATE] Select class option Third Term [DATE]-[…" at bounding box center [869, 399] width 1244 height 551
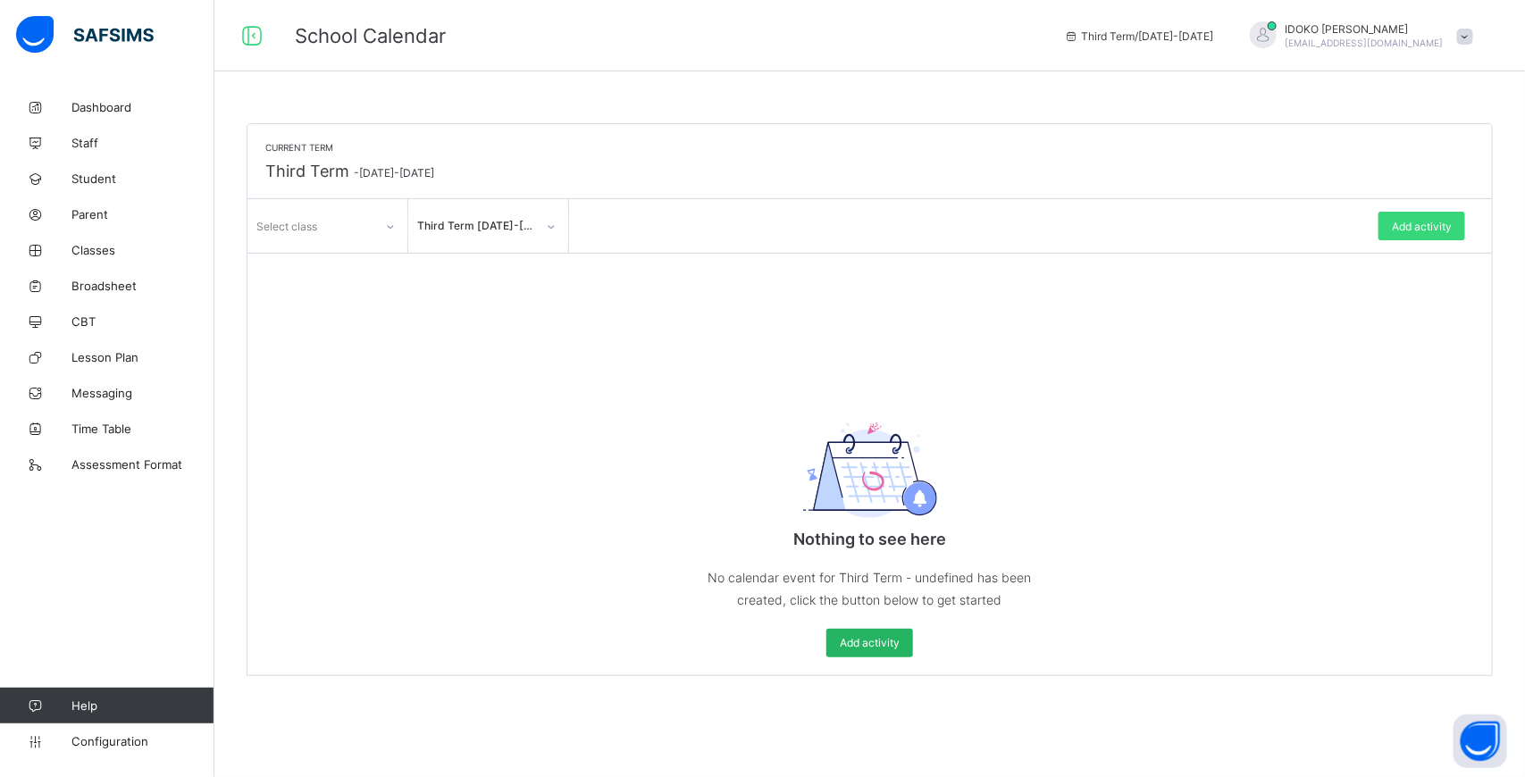
click at [855, 643] on span "Add activity" at bounding box center [870, 642] width 60 height 13
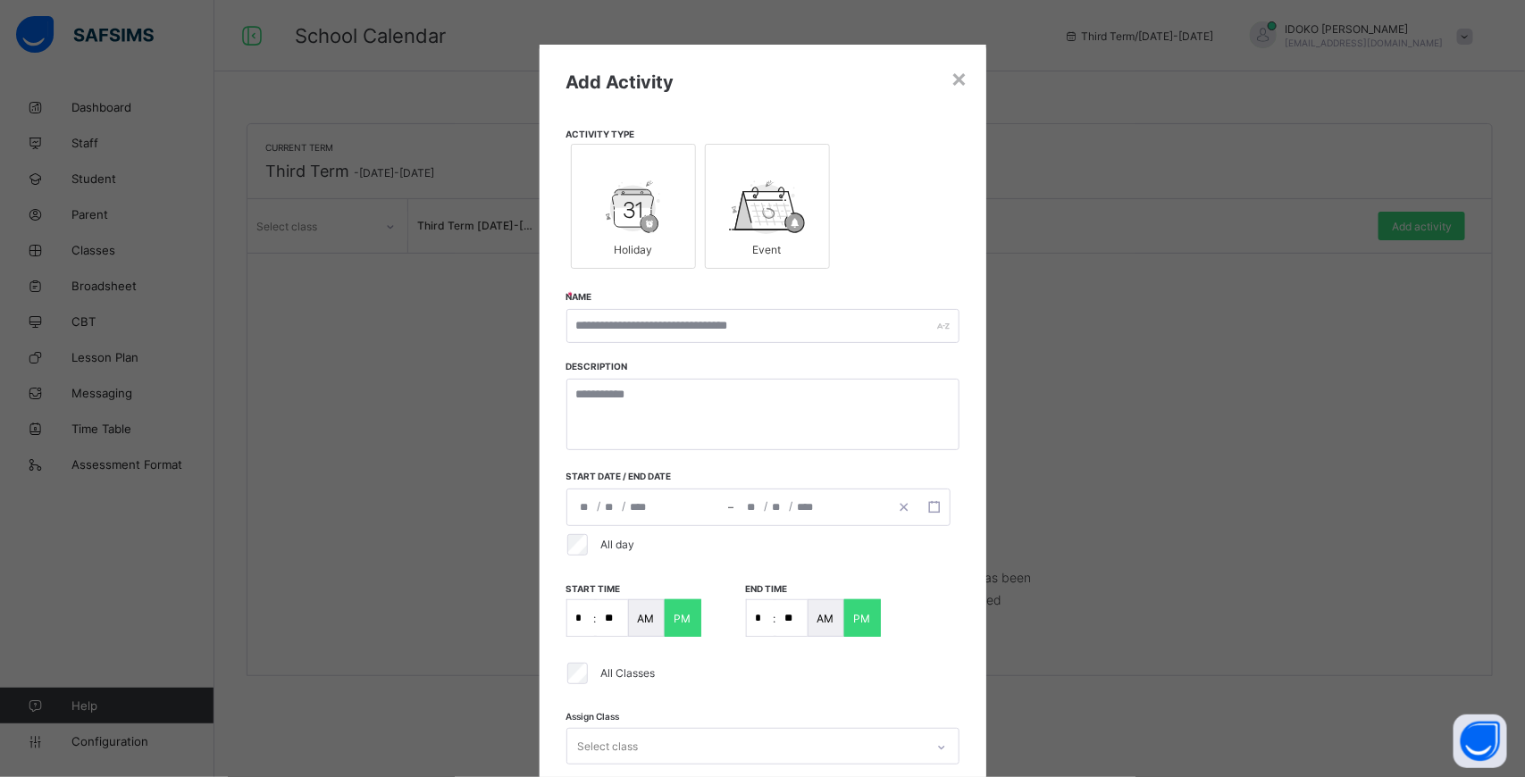
click at [618, 201] on img at bounding box center [633, 207] width 55 height 54
click at [751, 230] on img at bounding box center [767, 207] width 76 height 54
click at [792, 323] on input "text" at bounding box center [762, 326] width 393 height 34
click at [770, 412] on textarea at bounding box center [762, 414] width 393 height 71
click at [932, 507] on icon "button" at bounding box center [934, 507] width 13 height 13
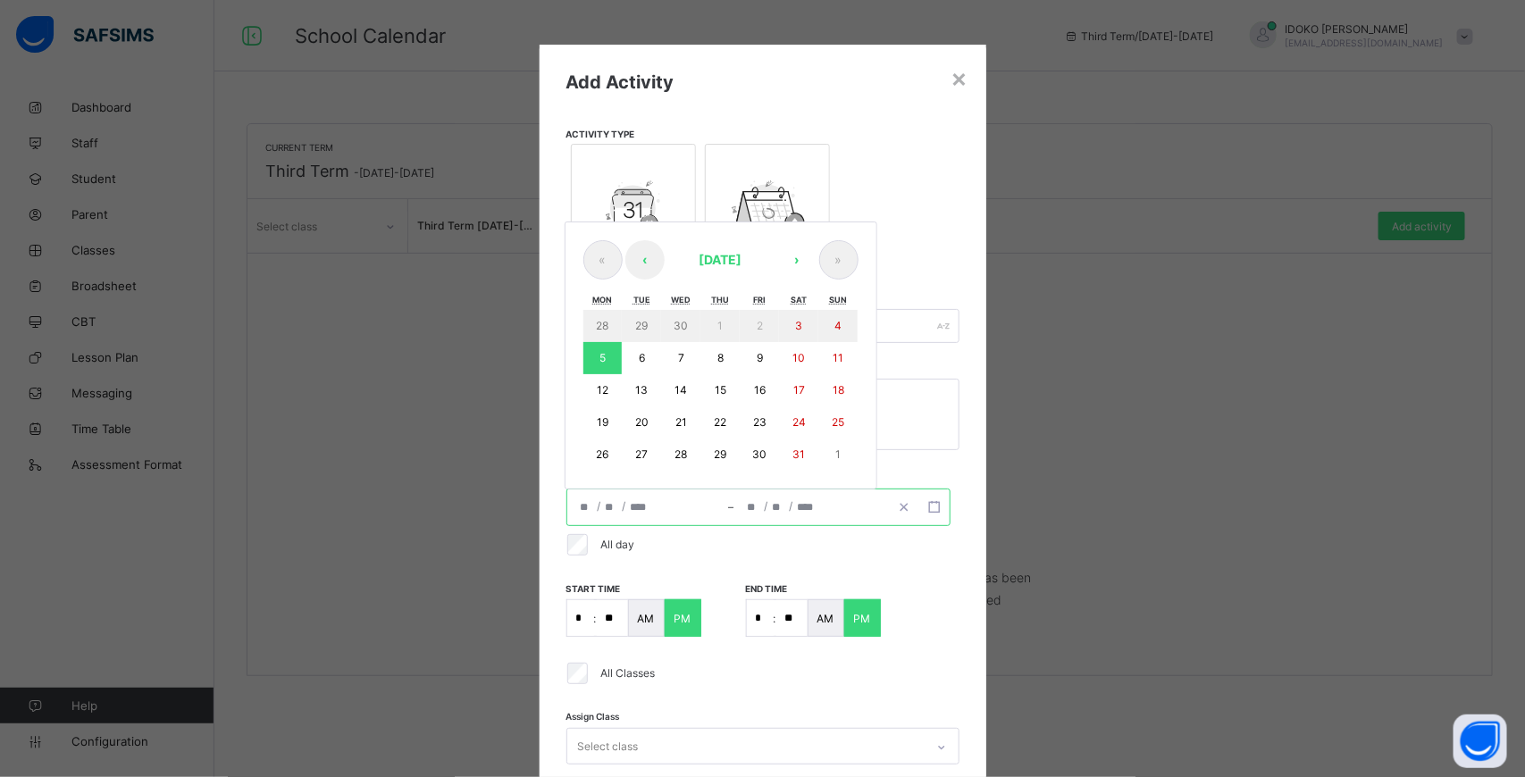
click at [874, 546] on div "All day" at bounding box center [759, 544] width 391 height 21
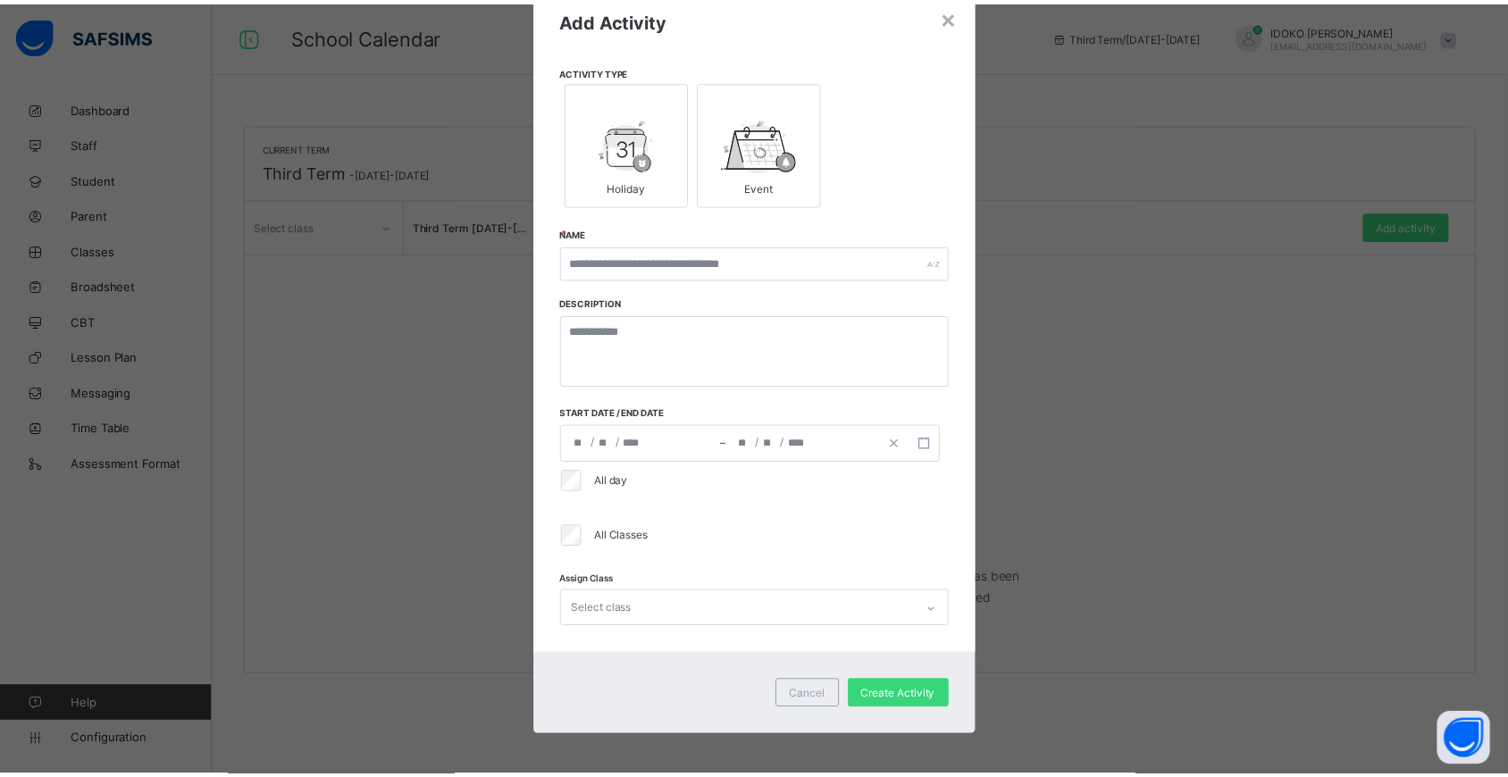
scroll to position [67, 0]
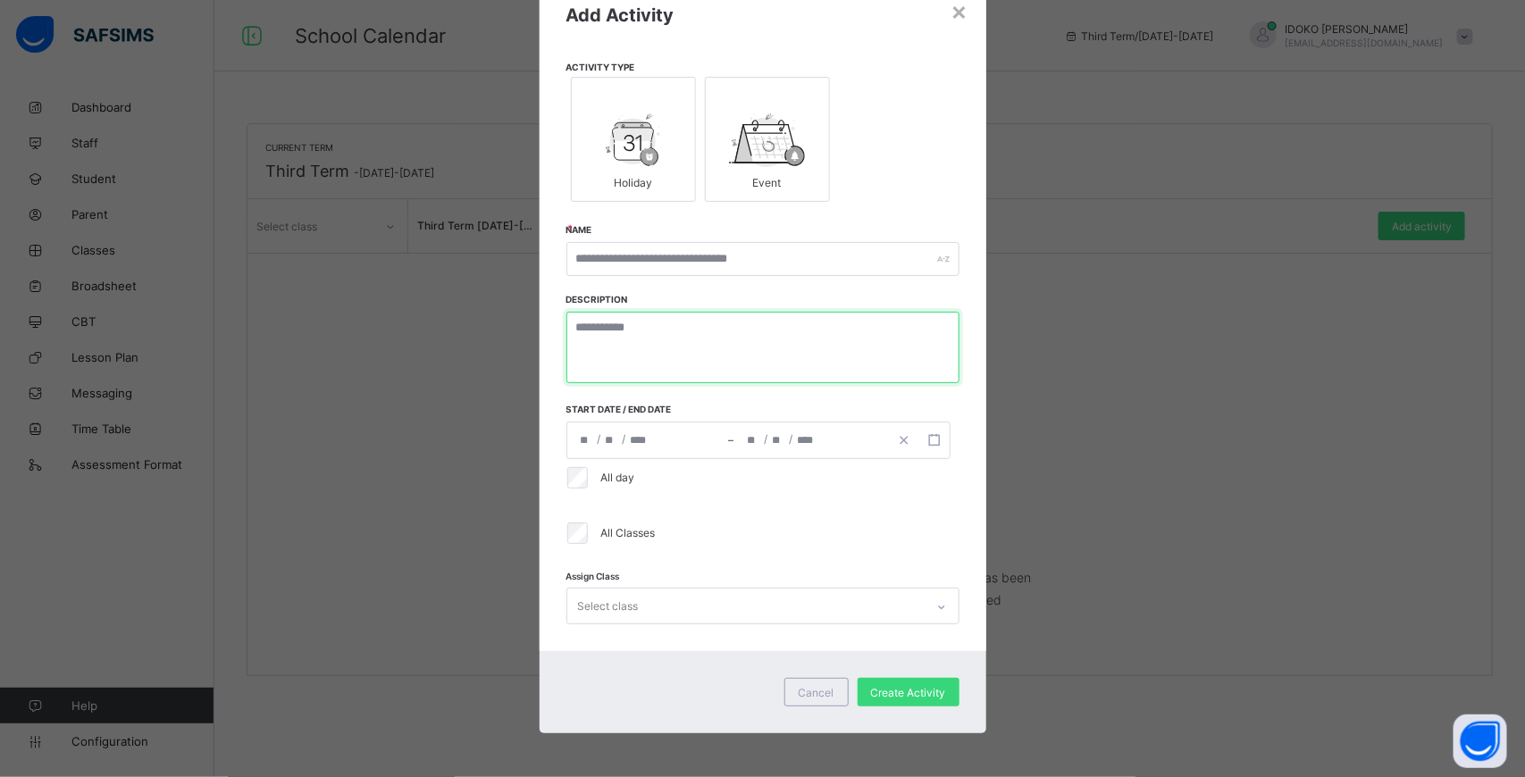
click at [752, 351] on textarea at bounding box center [762, 347] width 393 height 71
type textarea "*"
click at [595, 189] on div "Holiday" at bounding box center [633, 182] width 105 height 31
click at [814, 693] on span "Cancel" at bounding box center [816, 692] width 36 height 13
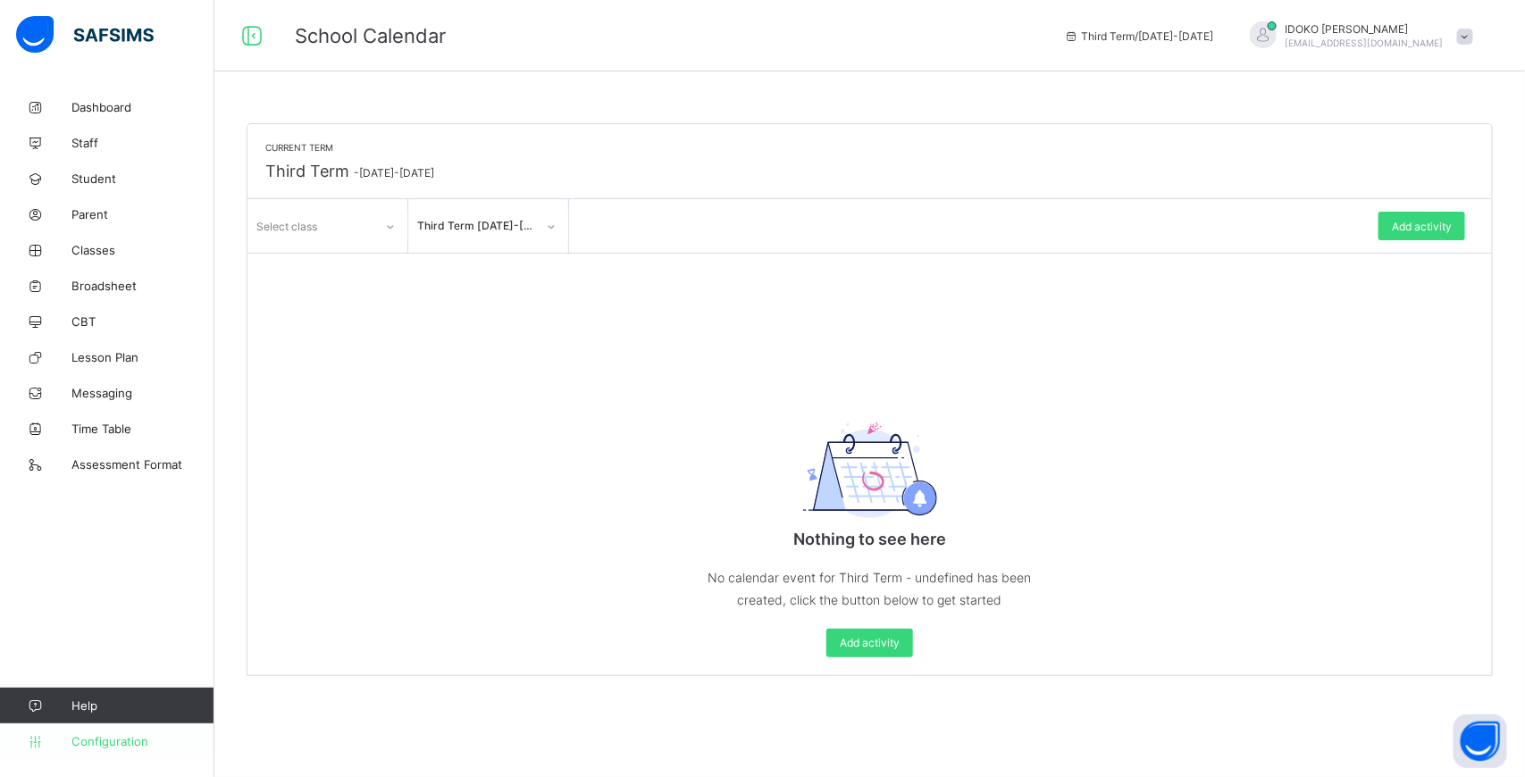
click at [134, 740] on span "Configuration" at bounding box center [142, 741] width 142 height 14
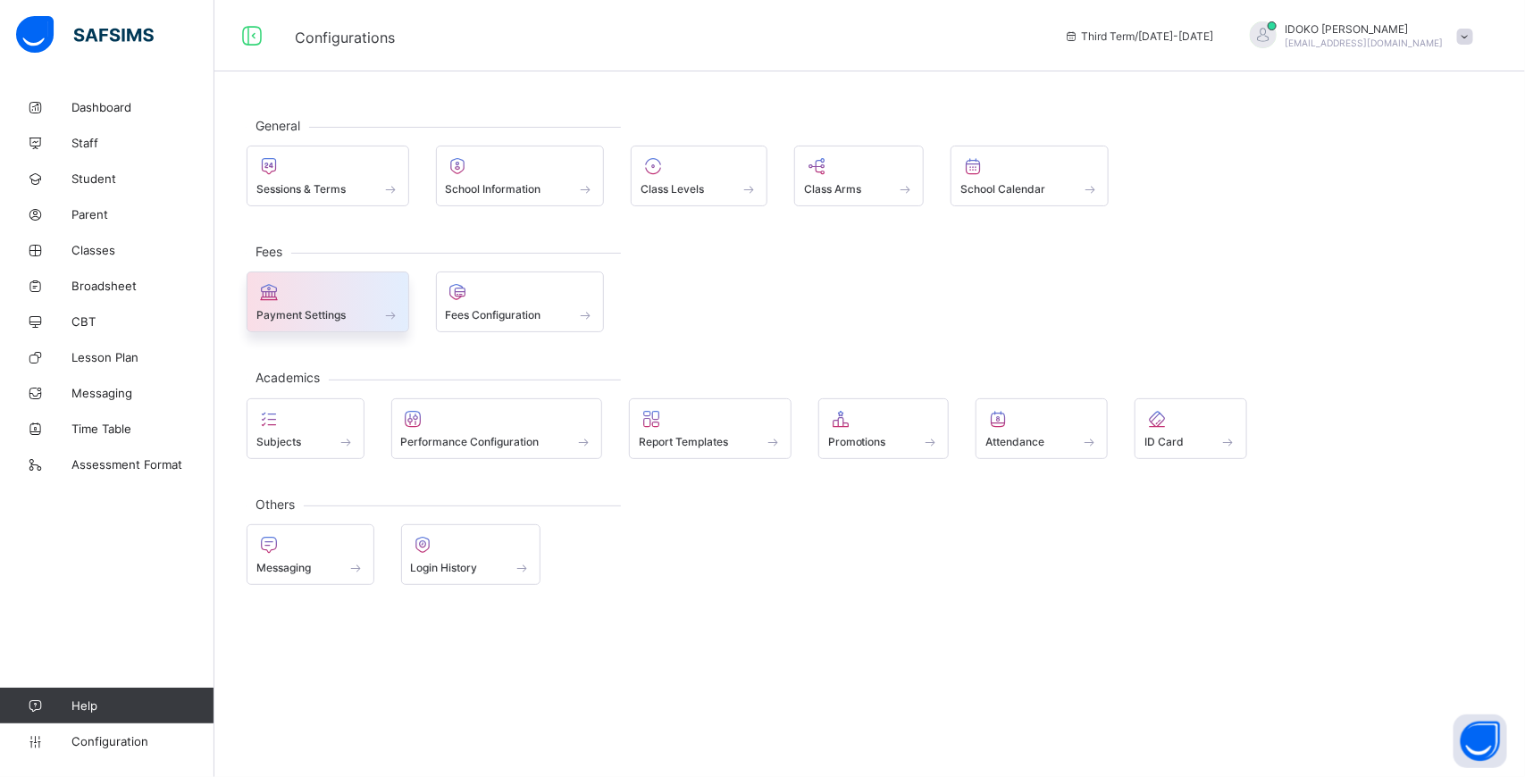
click at [377, 303] on div at bounding box center [327, 291] width 143 height 21
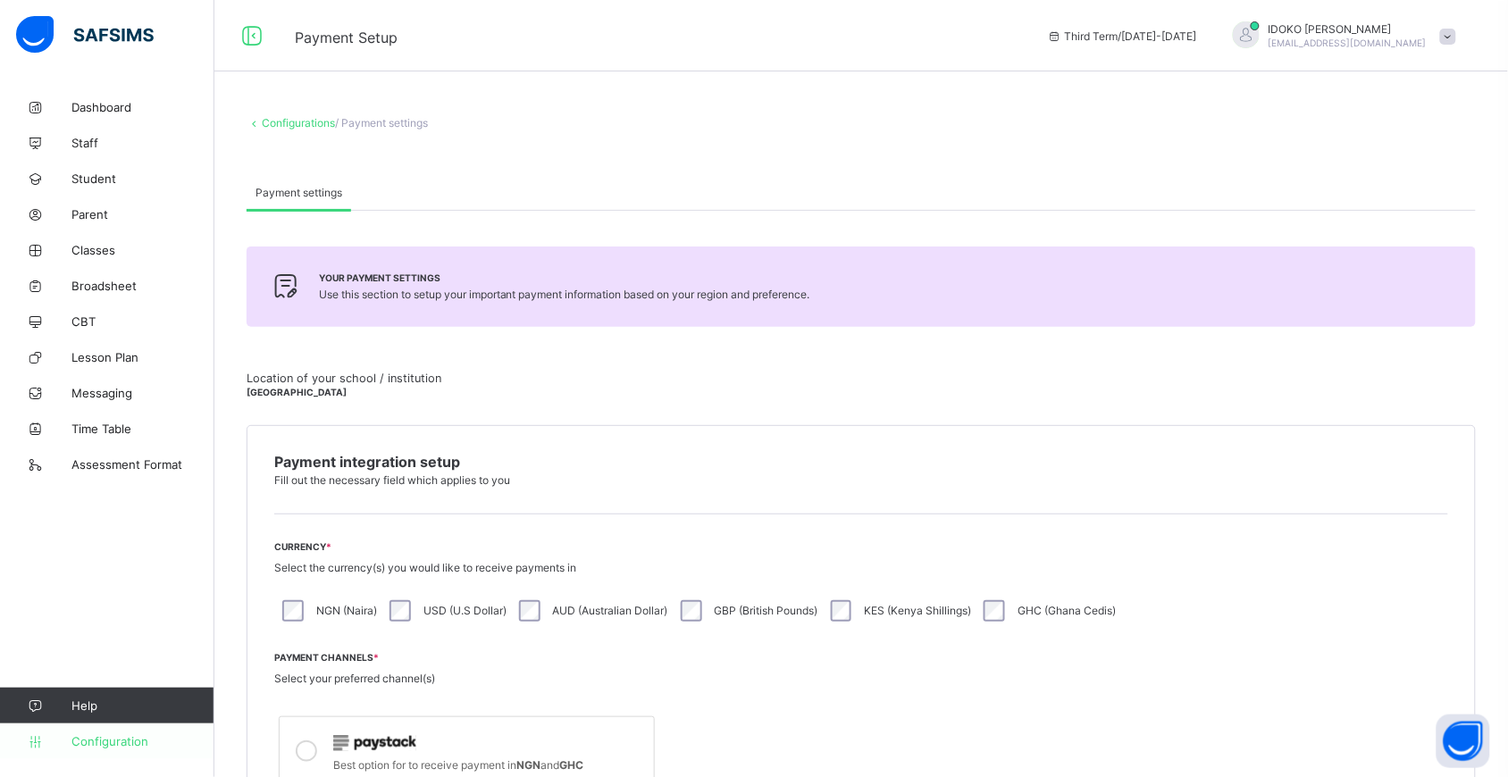
click at [122, 741] on span "Configuration" at bounding box center [142, 741] width 142 height 14
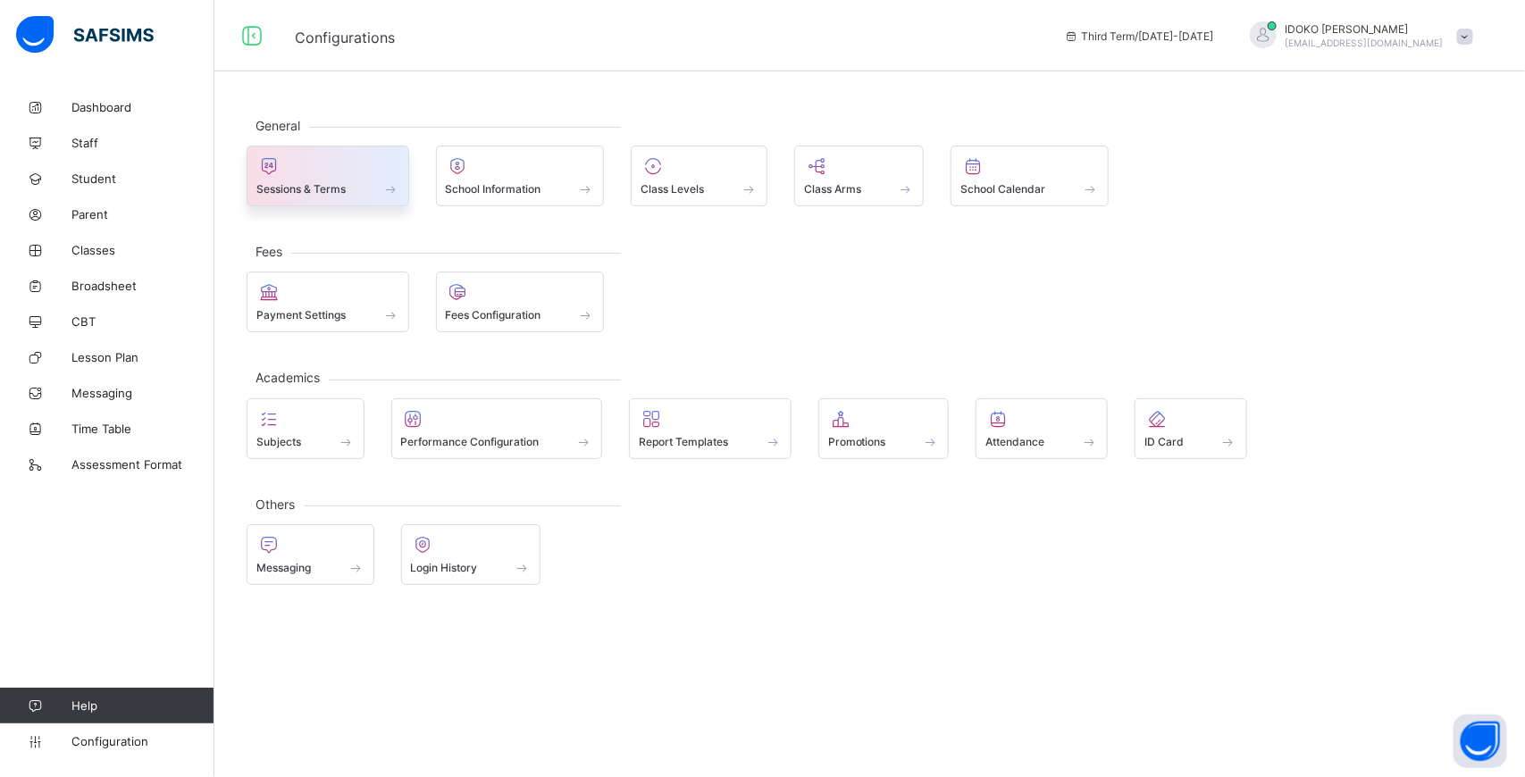
click at [290, 172] on div at bounding box center [327, 165] width 143 height 21
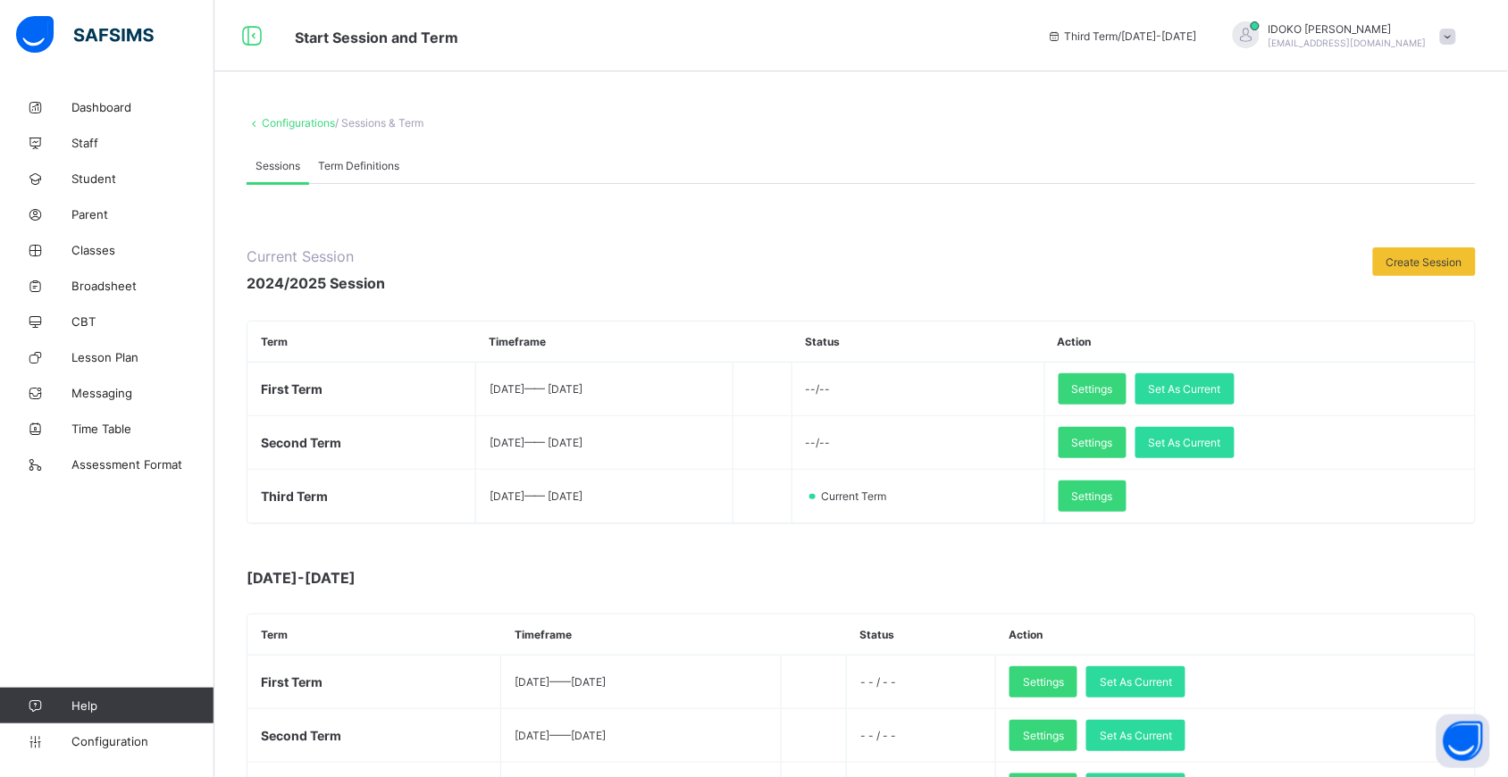
click at [380, 155] on div "Term Definitions" at bounding box center [358, 165] width 99 height 36
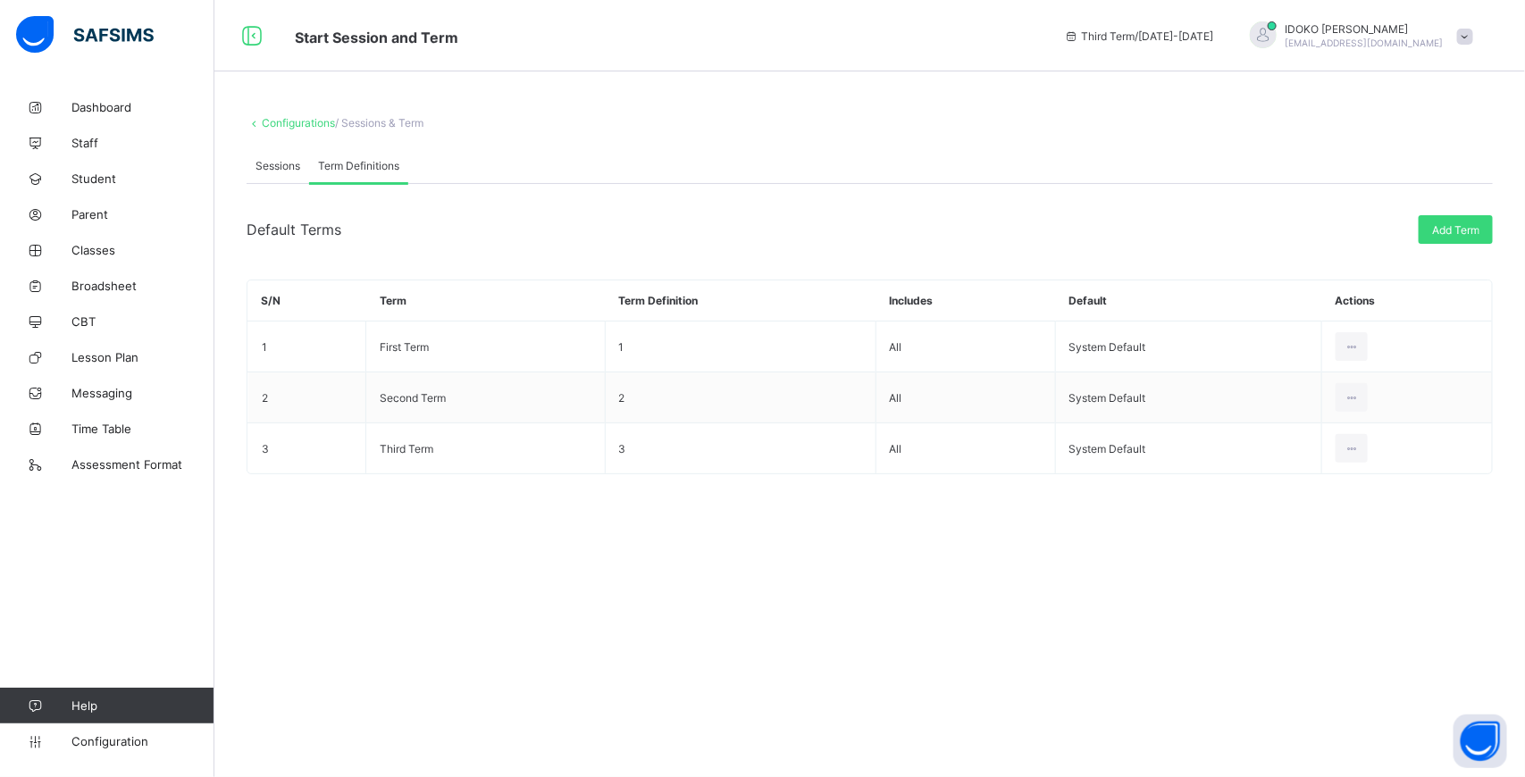
click at [277, 130] on div "Configurations / Sessions & Term Sessions Term Definitions Sessions Term Defini…" at bounding box center [869, 308] width 1310 height 439
click at [286, 122] on link "Configurations" at bounding box center [298, 122] width 73 height 13
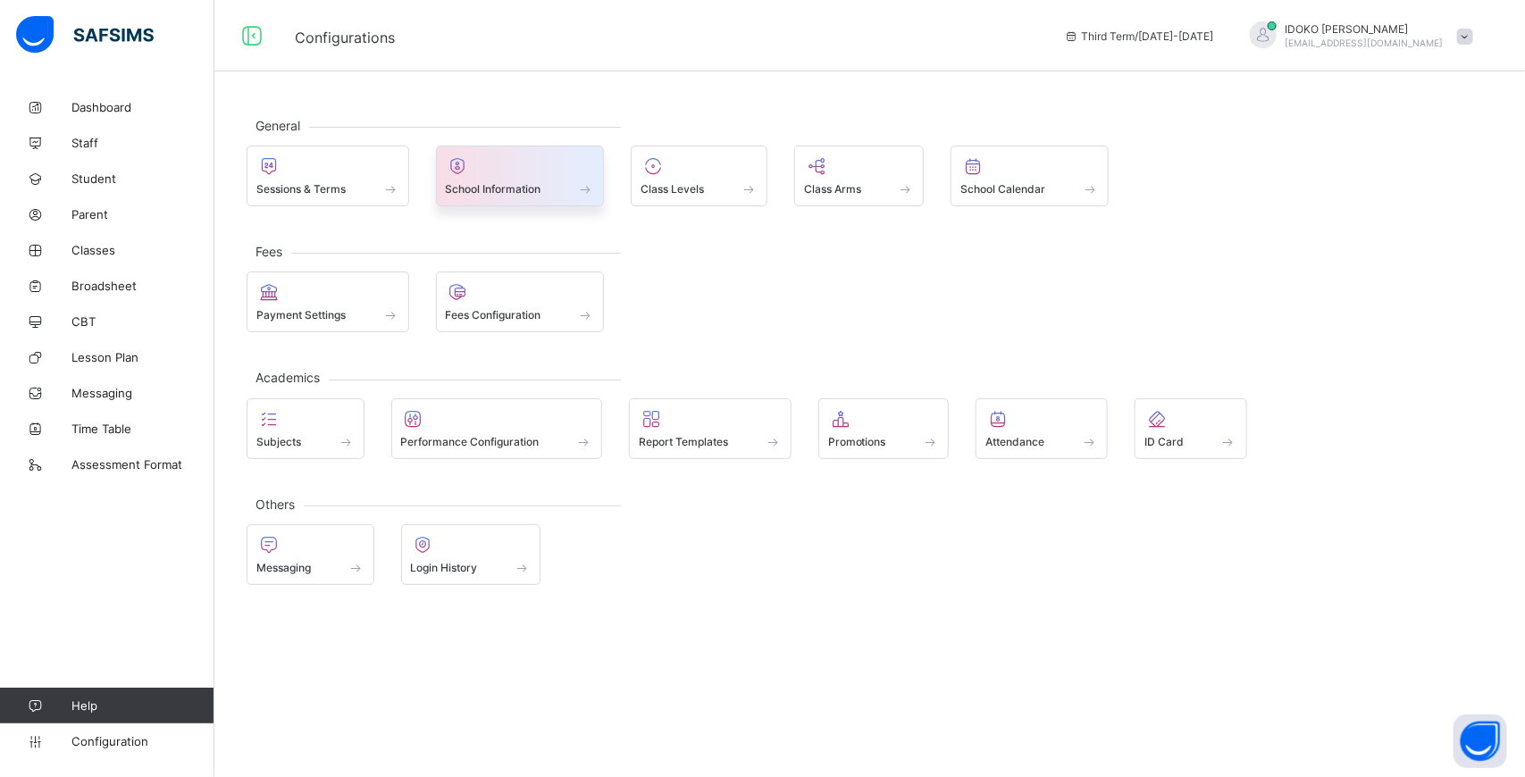
click at [560, 176] on div at bounding box center [520, 165] width 149 height 21
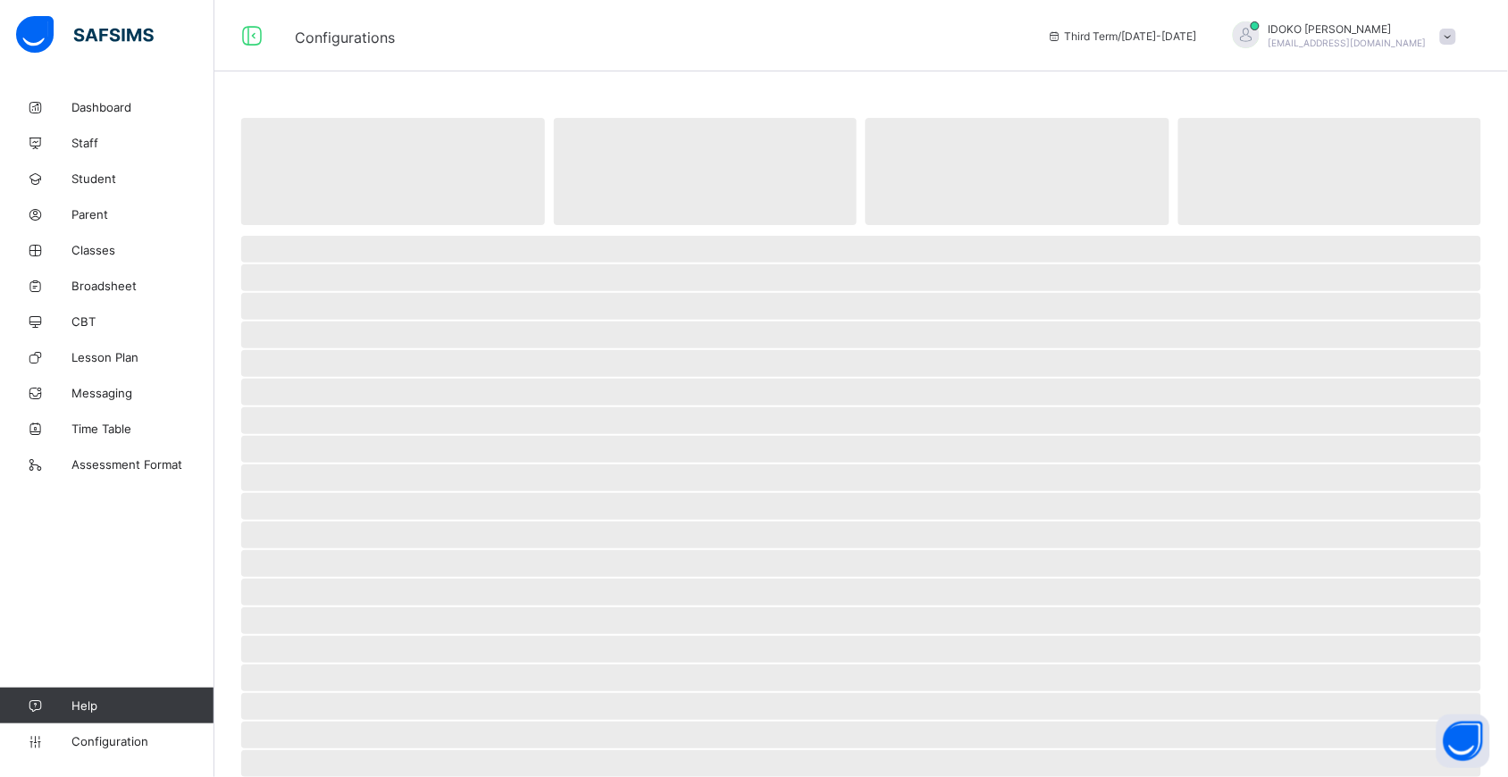
select select "**"
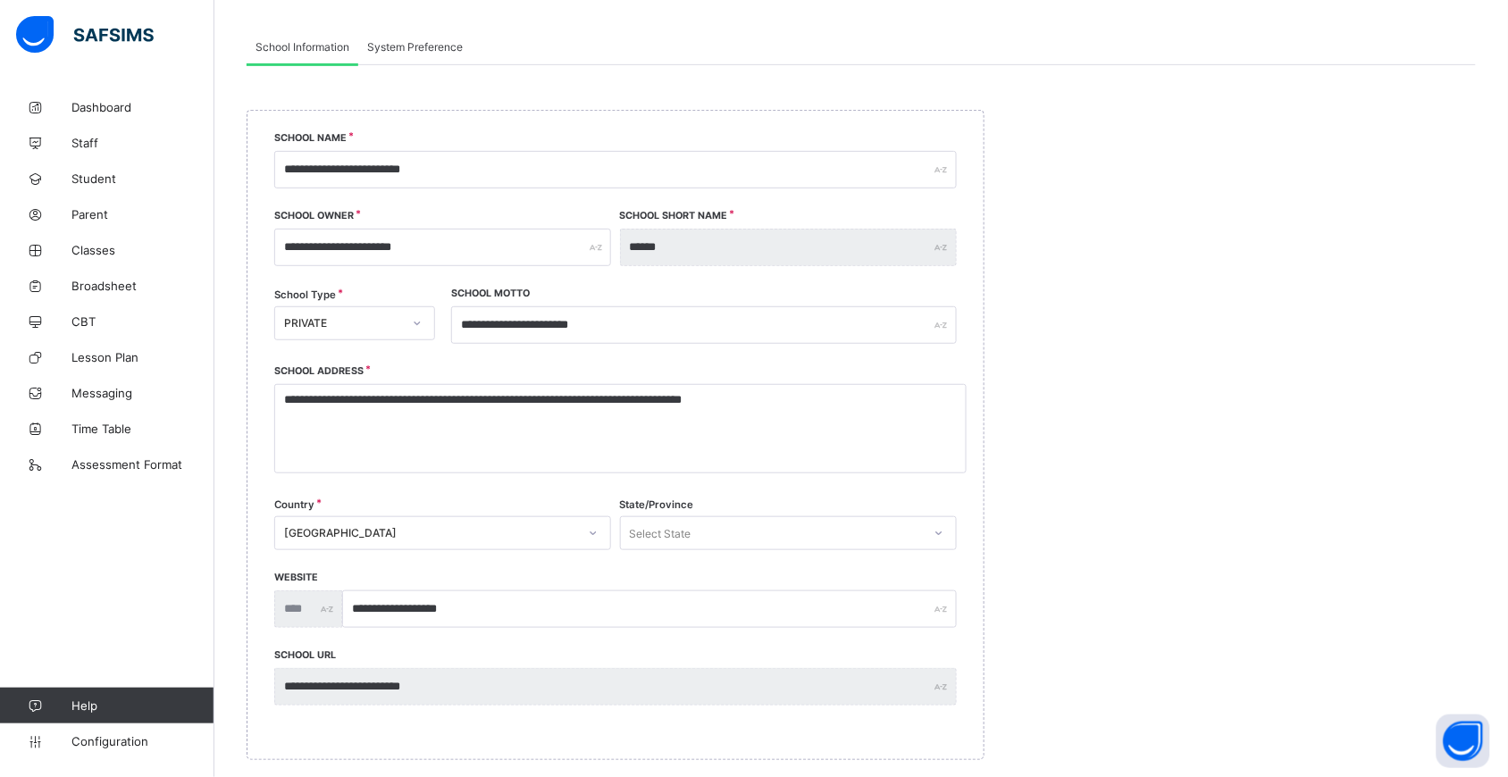
scroll to position [3, 0]
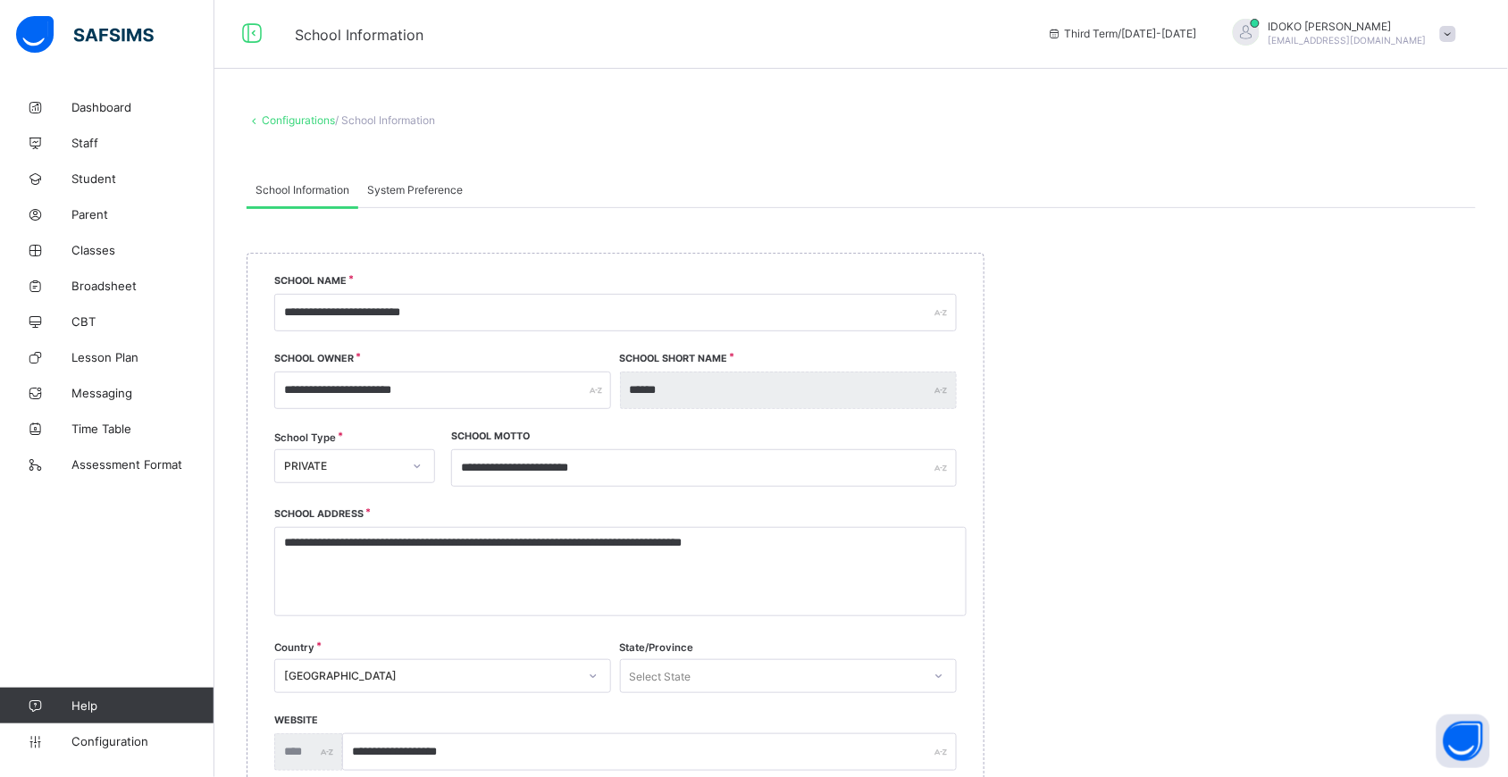
click at [297, 119] on link "Configurations" at bounding box center [298, 119] width 73 height 13
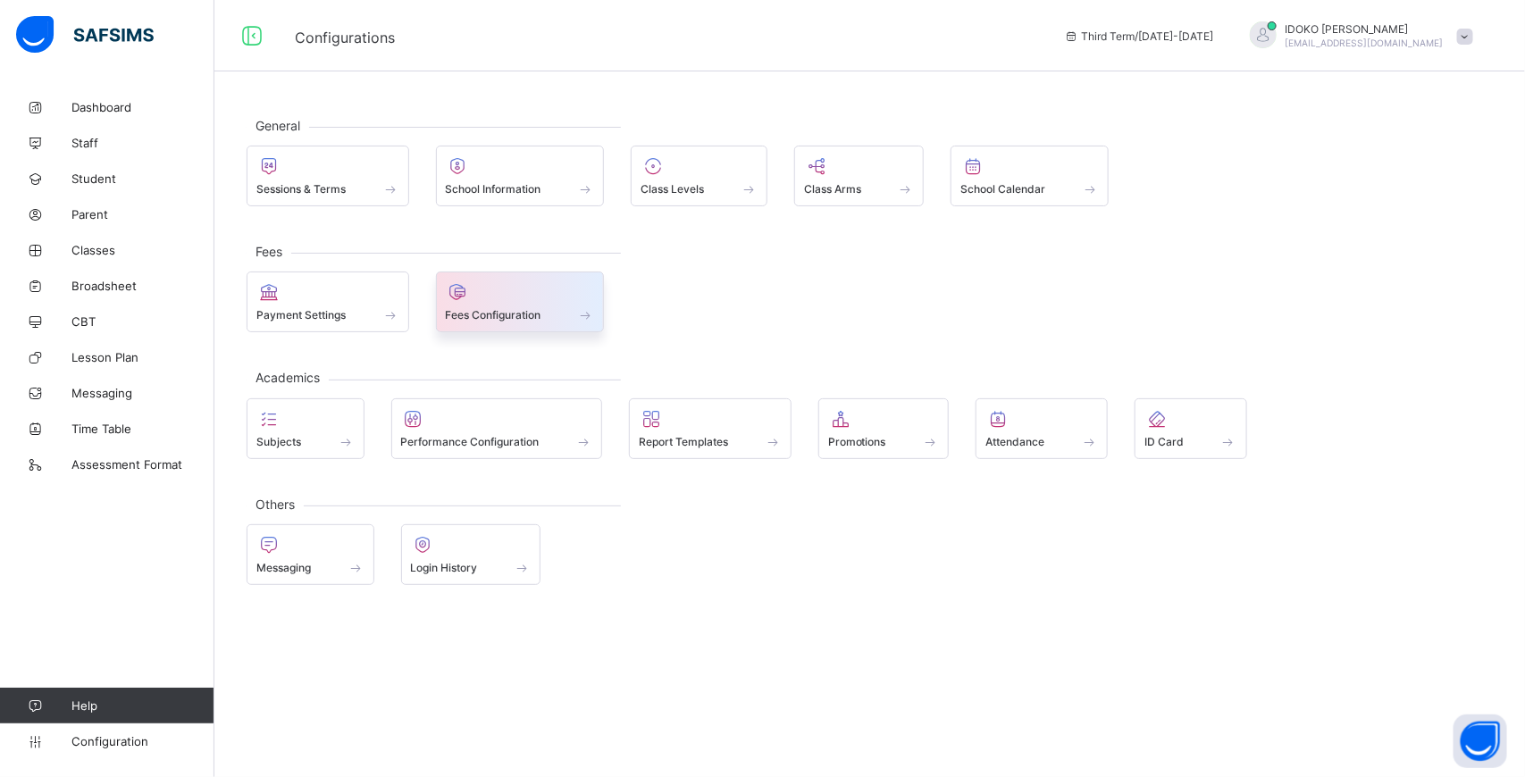
click at [547, 292] on div at bounding box center [520, 291] width 149 height 21
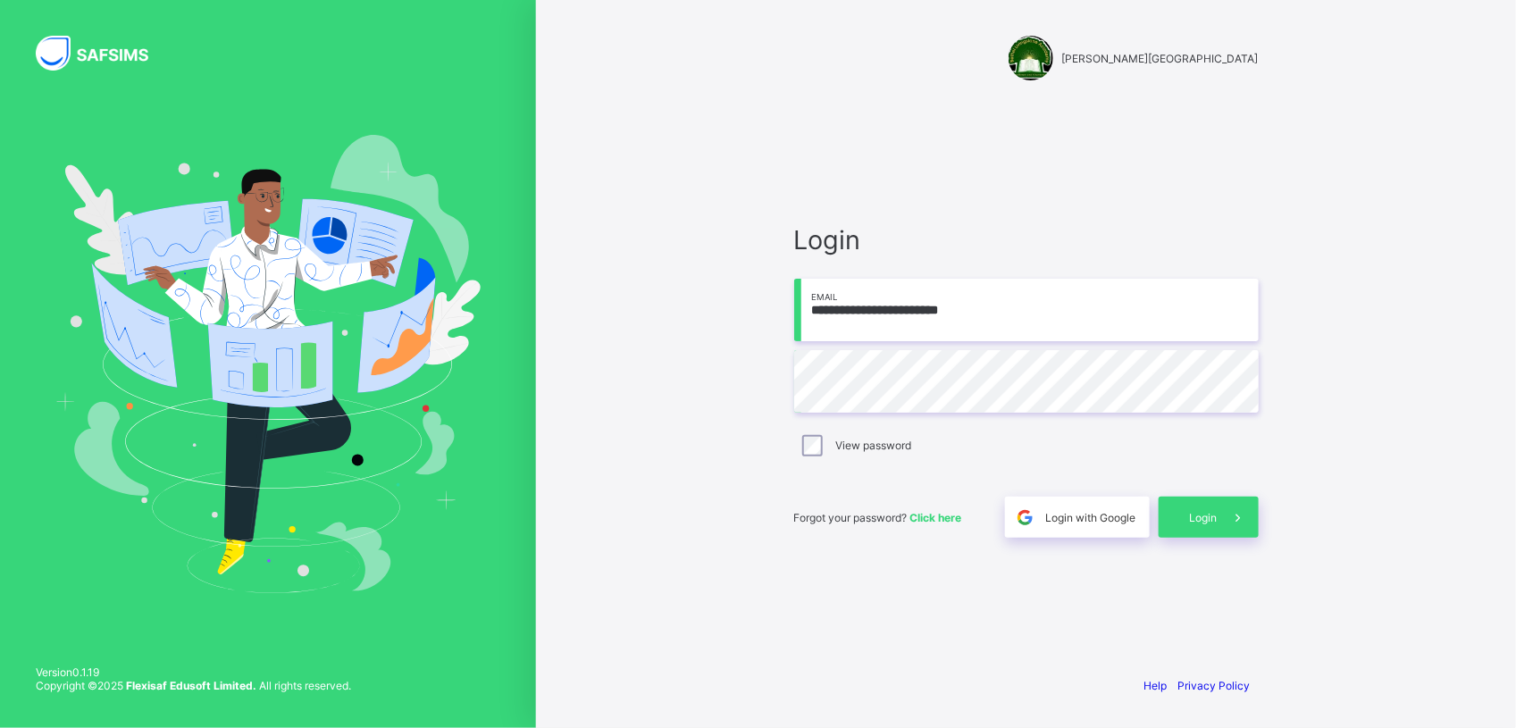
drag, startPoint x: 0, startPoint y: 0, endPoint x: 907, endPoint y: 309, distance: 958.6
click at [907, 309] on input "**********" at bounding box center [1026, 310] width 464 height 63
click at [927, 309] on input "**********" at bounding box center [1026, 310] width 464 height 63
type input "**********"
click at [1225, 512] on span at bounding box center [1237, 517] width 41 height 41
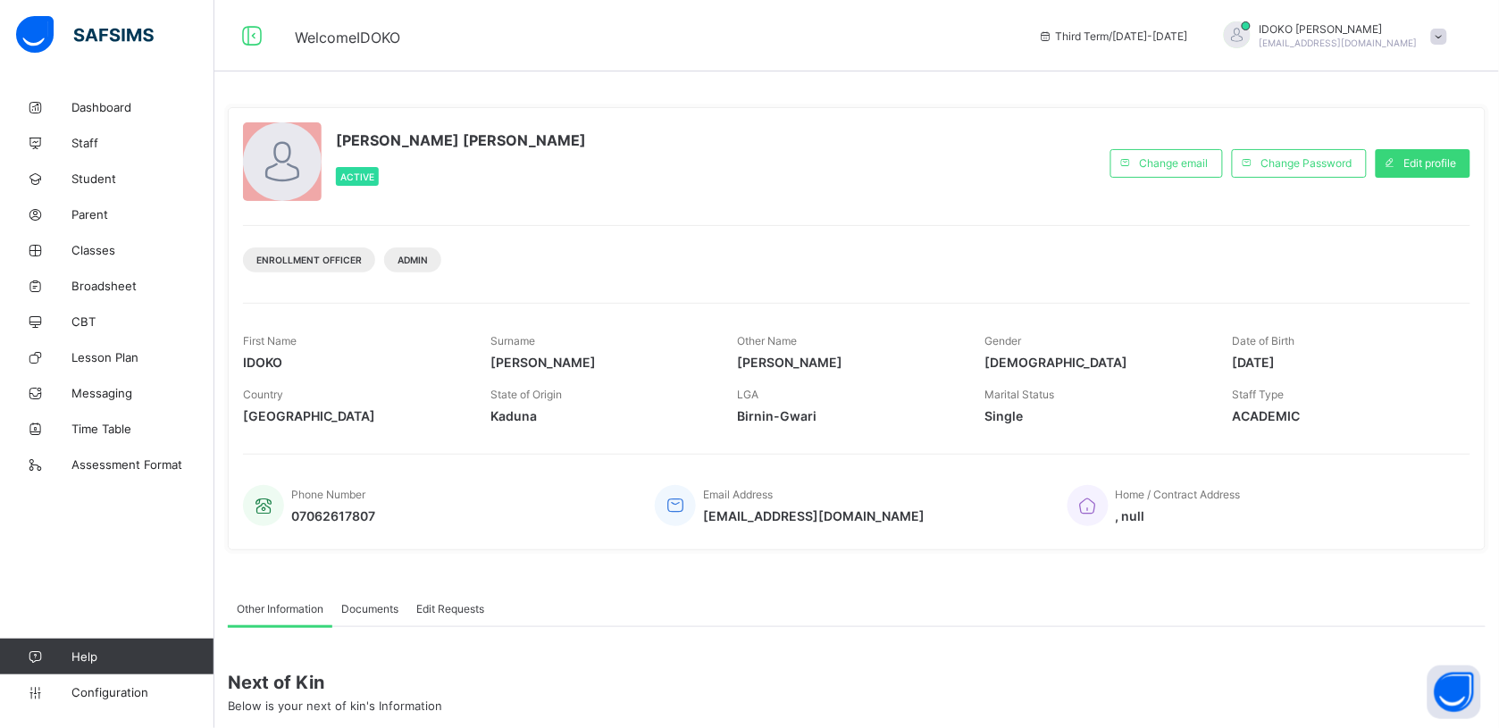
click at [1452, 355] on span "[DATE]" at bounding box center [1342, 362] width 221 height 15
